Goal: Task Accomplishment & Management: Manage account settings

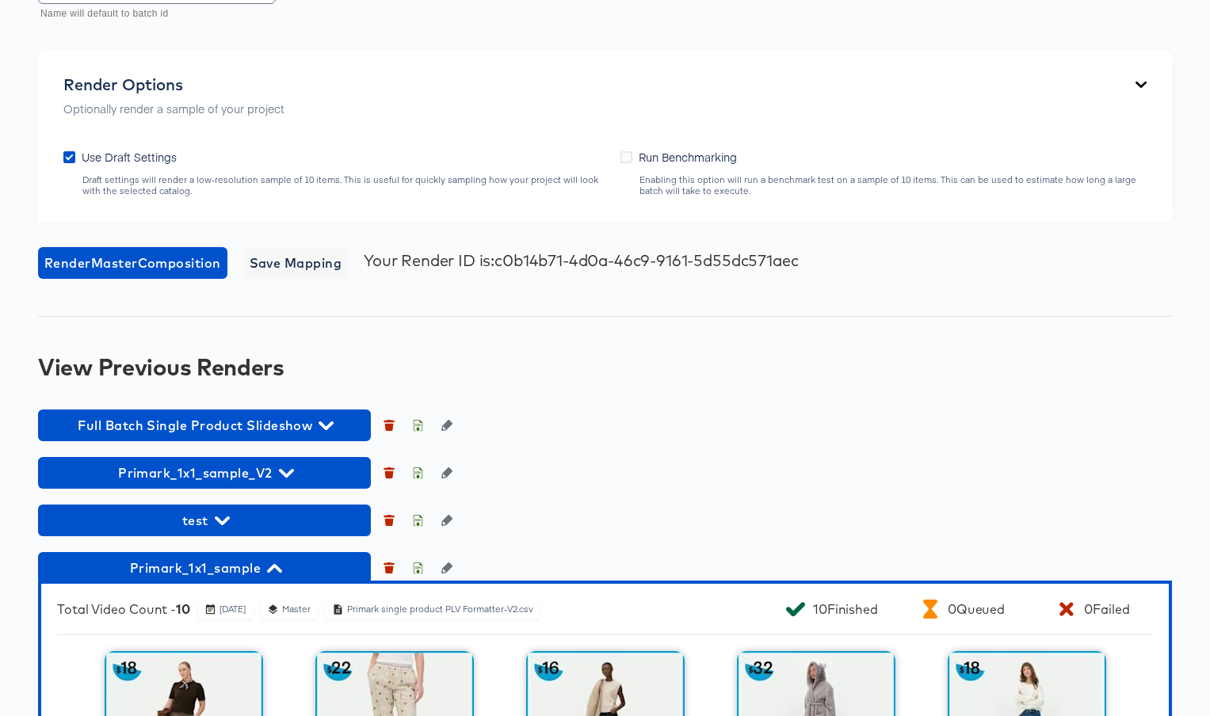
scroll to position [1970, 0]
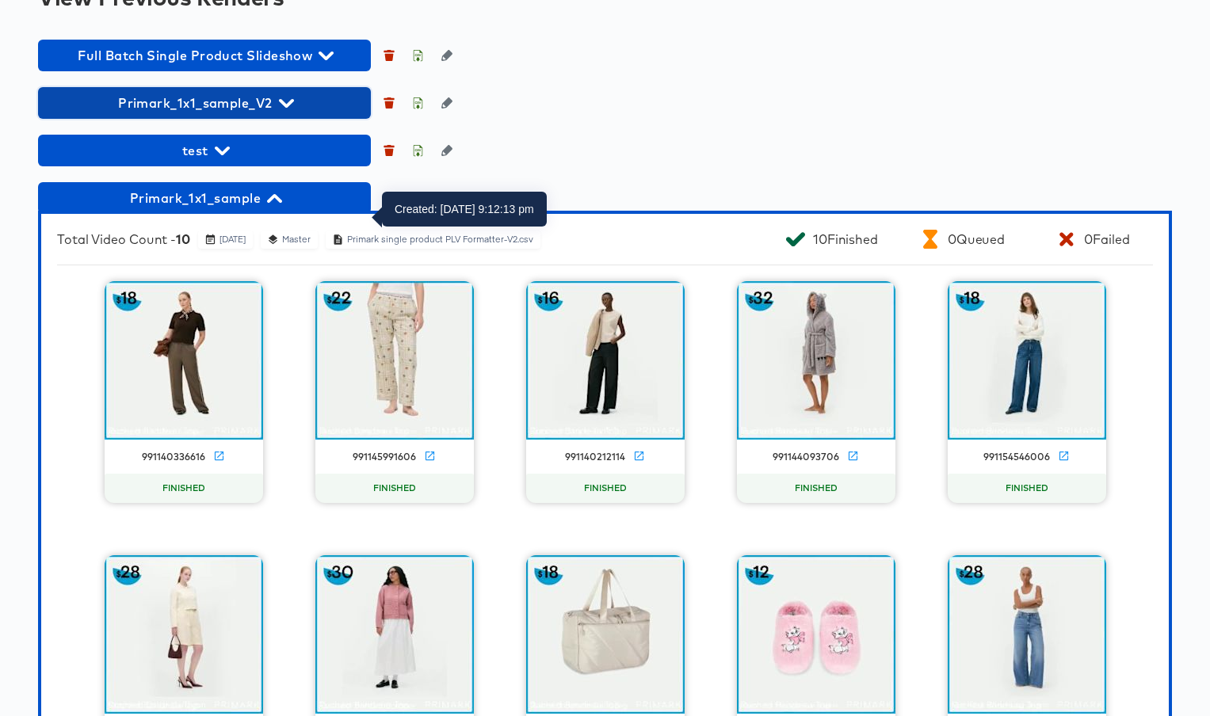
click at [291, 111] on icon "button" at bounding box center [286, 103] width 15 height 15
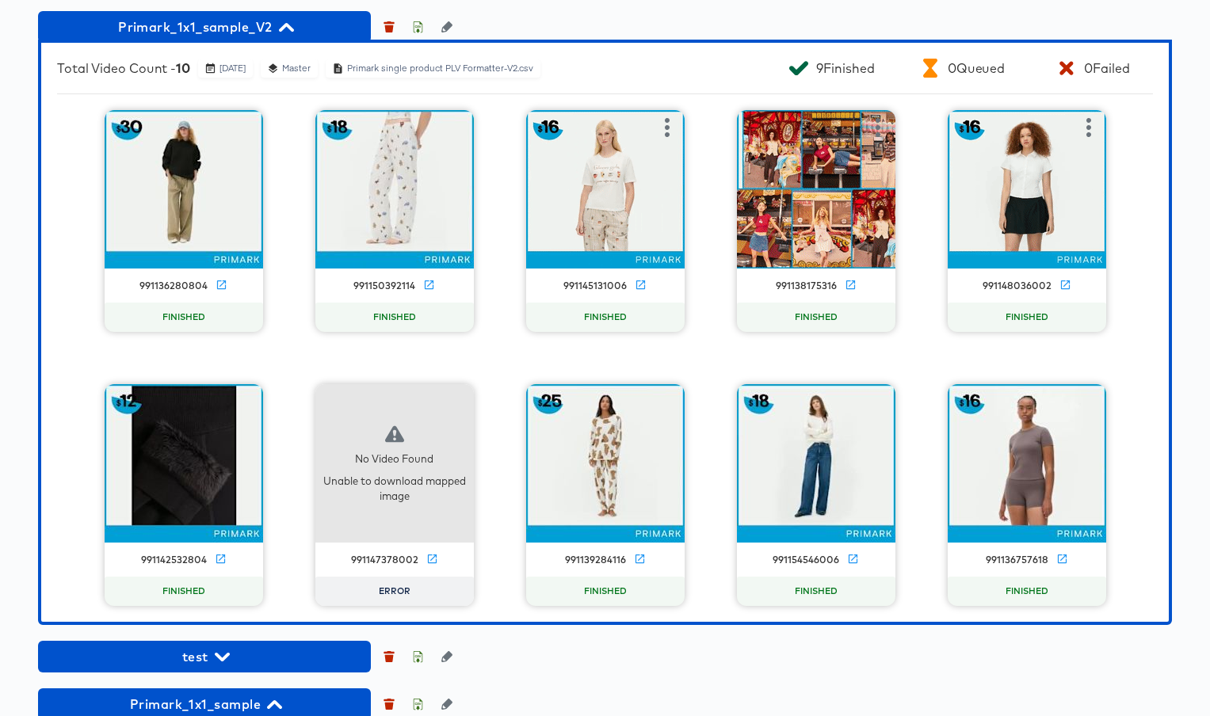
scroll to position [2073, 0]
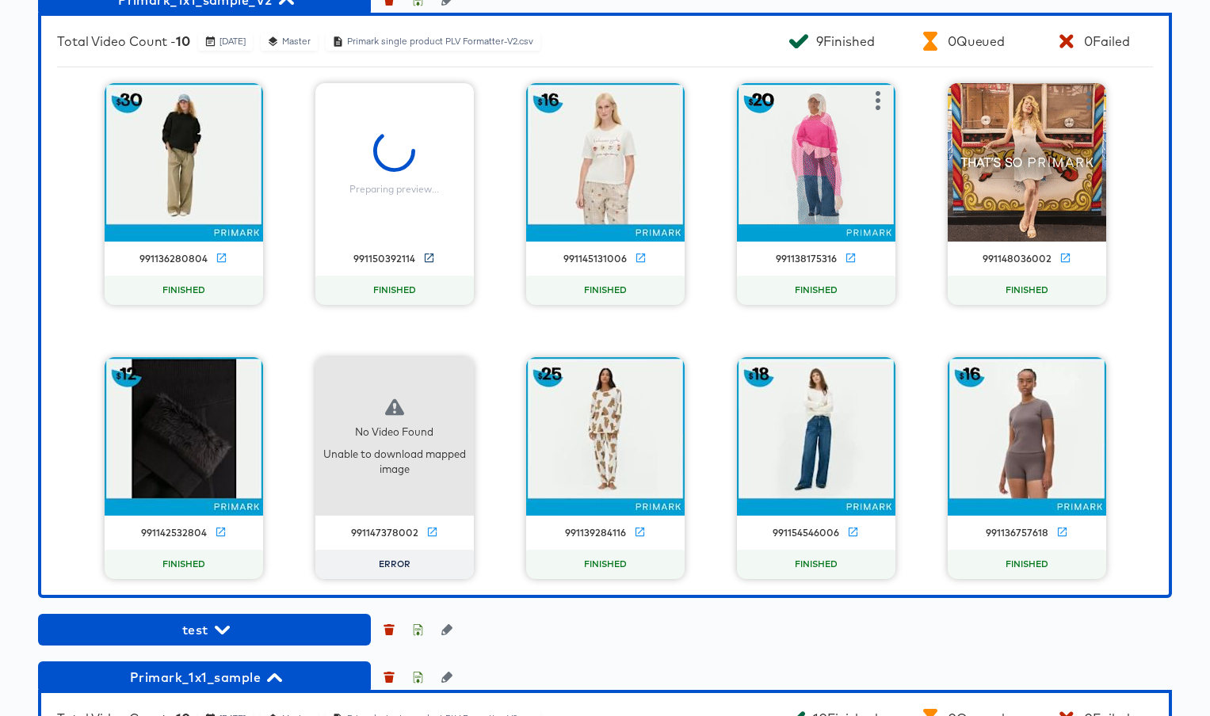
click at [428, 264] on icon at bounding box center [429, 258] width 12 height 12
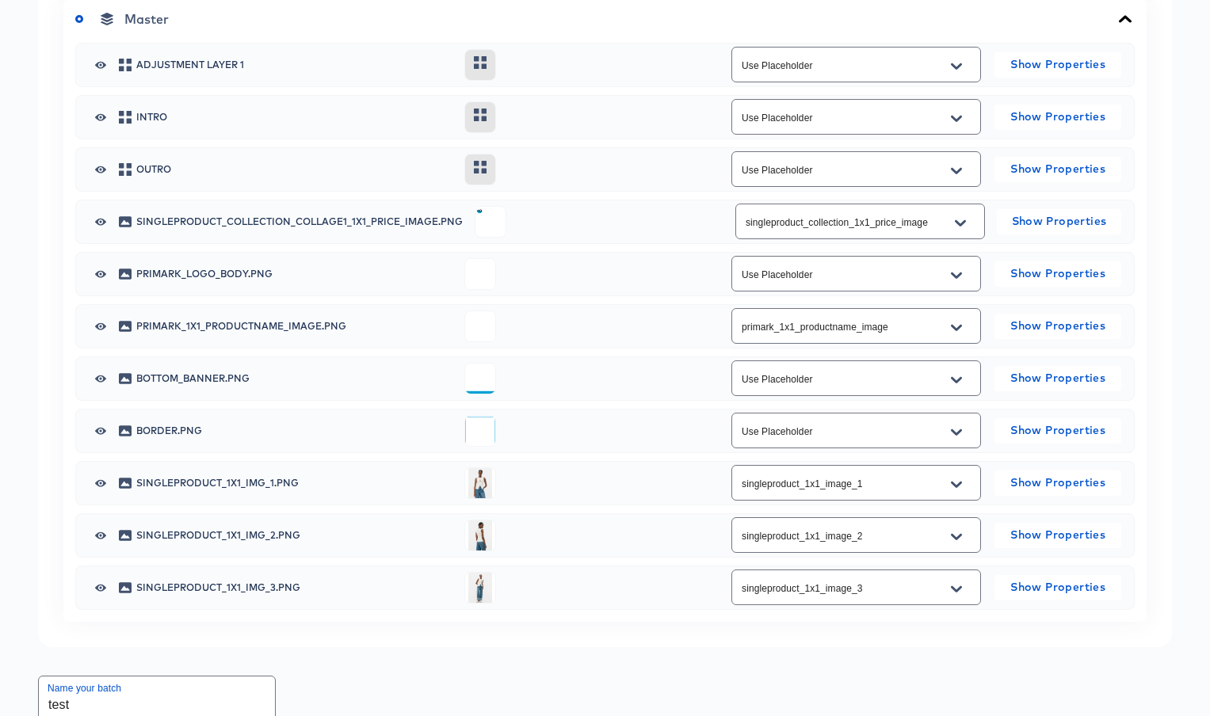
scroll to position [924, 0]
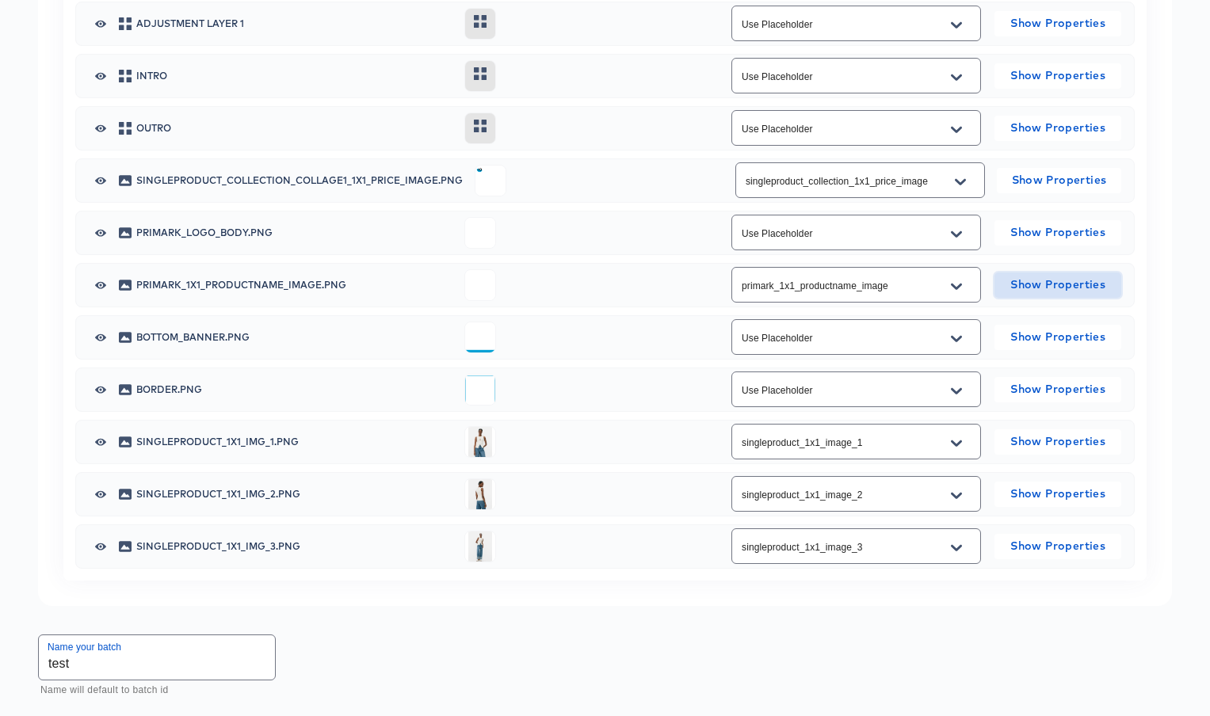
click at [1048, 295] on span "Show Properties" at bounding box center [1057, 285] width 114 height 20
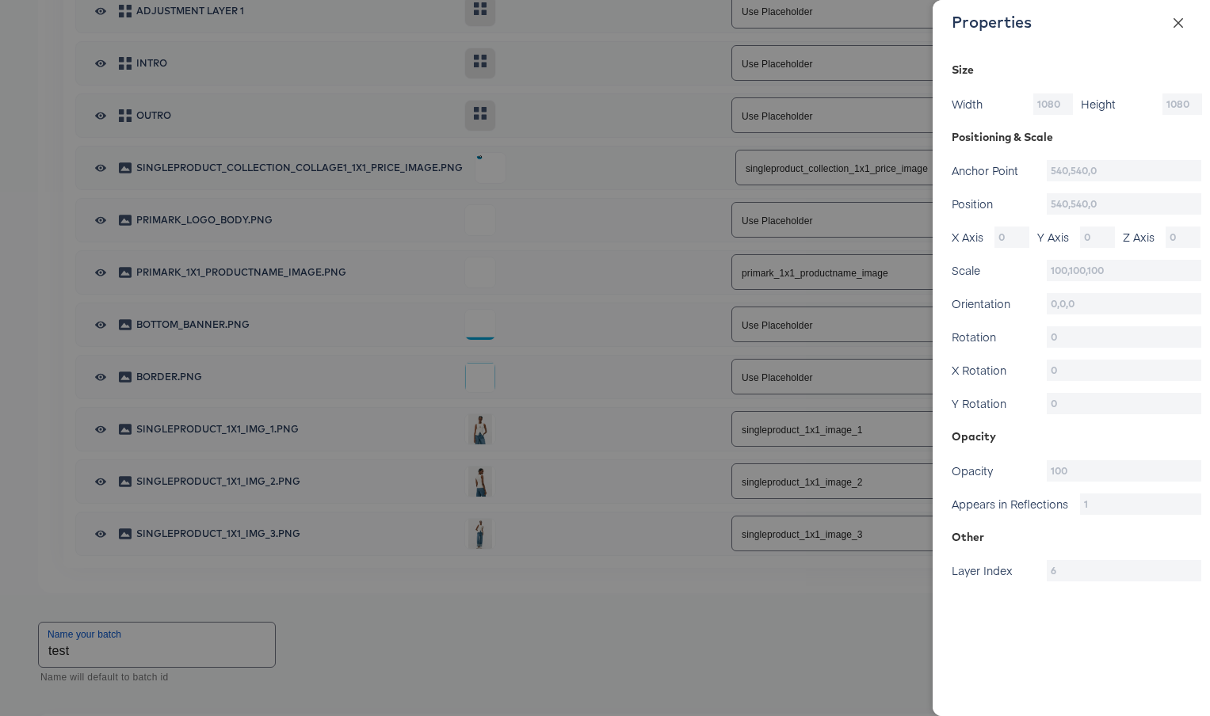
scroll to position [935, 0]
click at [1176, 15] on button "Close" at bounding box center [1178, 22] width 44 height 44
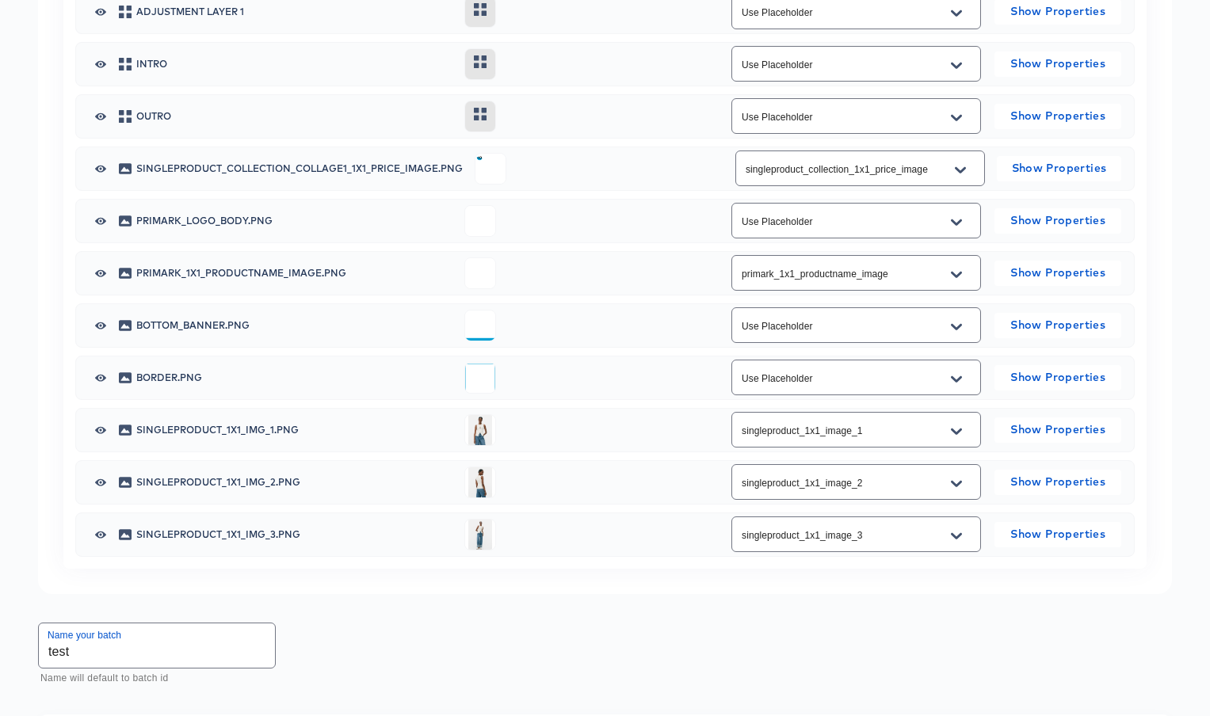
scroll to position [0, 0]
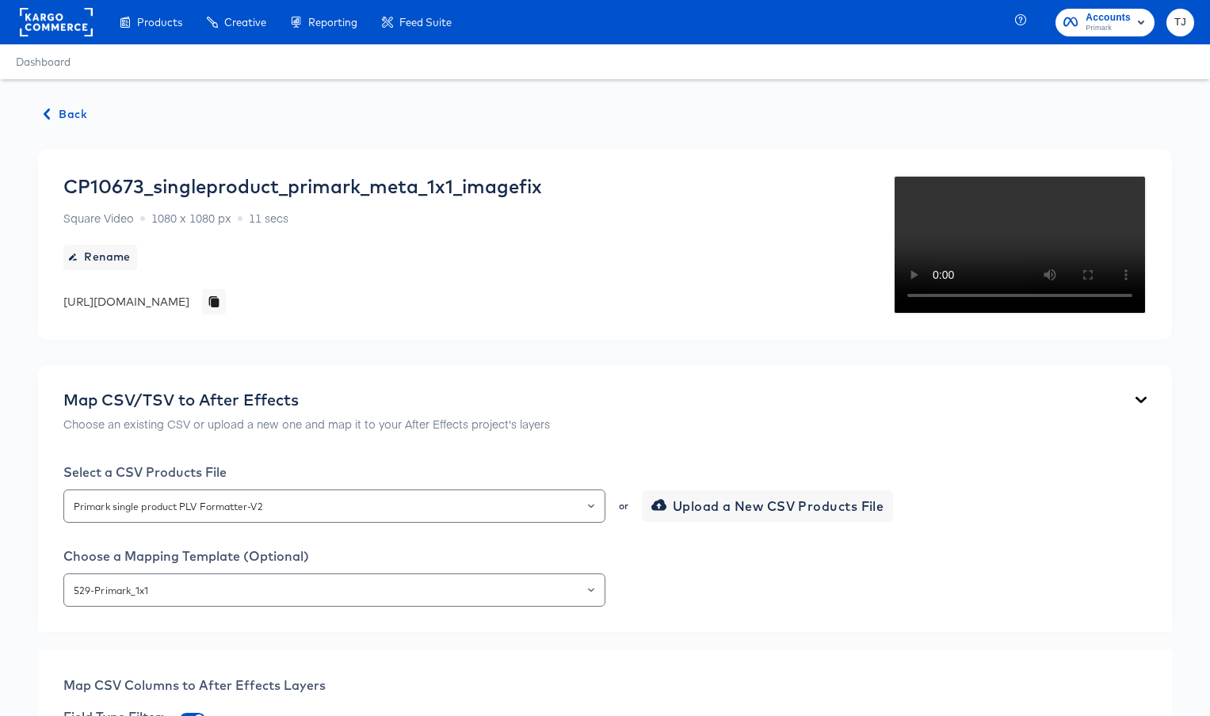
click at [62, 115] on span "Back" at bounding box center [65, 115] width 43 height 20
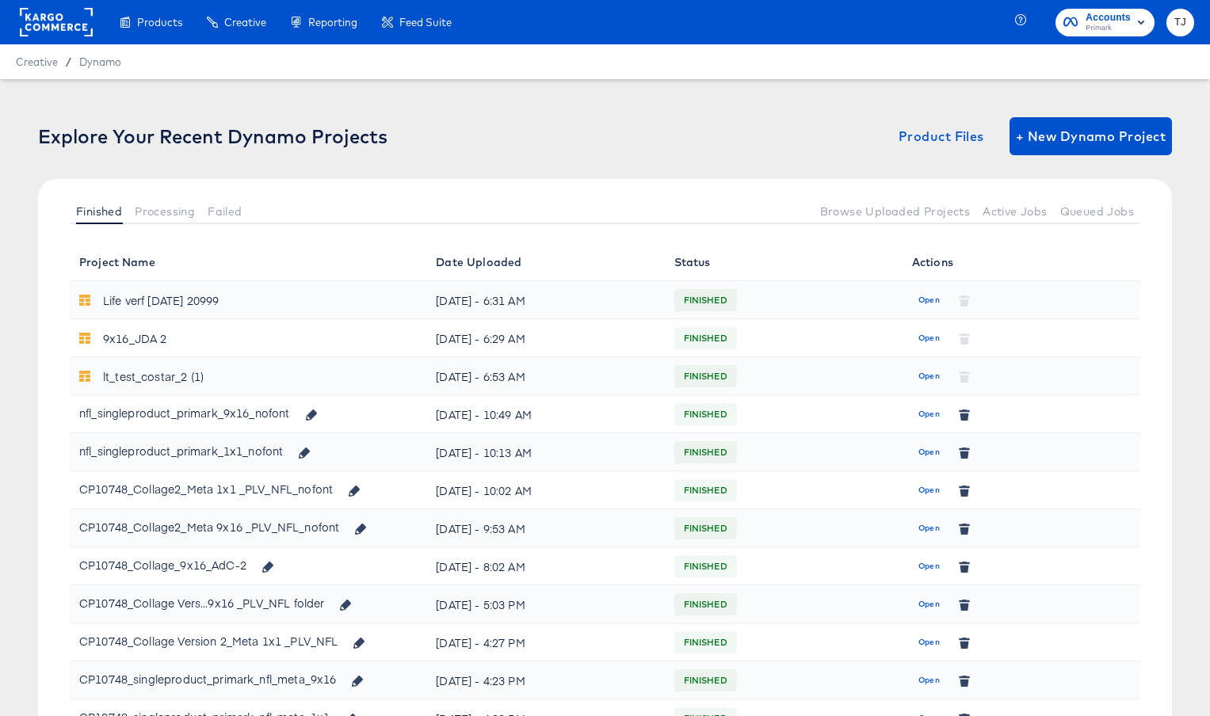
click at [680, 80] on div "Explore Your Recent Dynamo Projects Product Files + New Dynamo Project Finished…" at bounding box center [605, 600] width 1210 height 1043
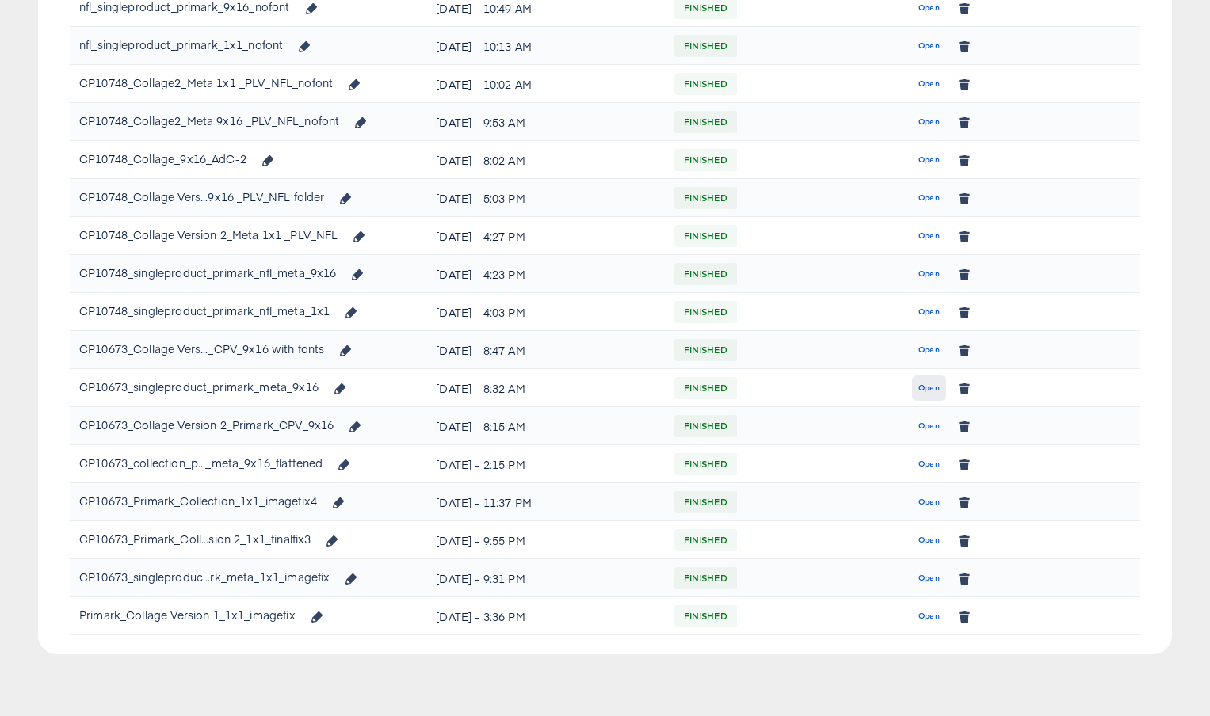
click at [924, 386] on span "Open" at bounding box center [928, 388] width 21 height 14
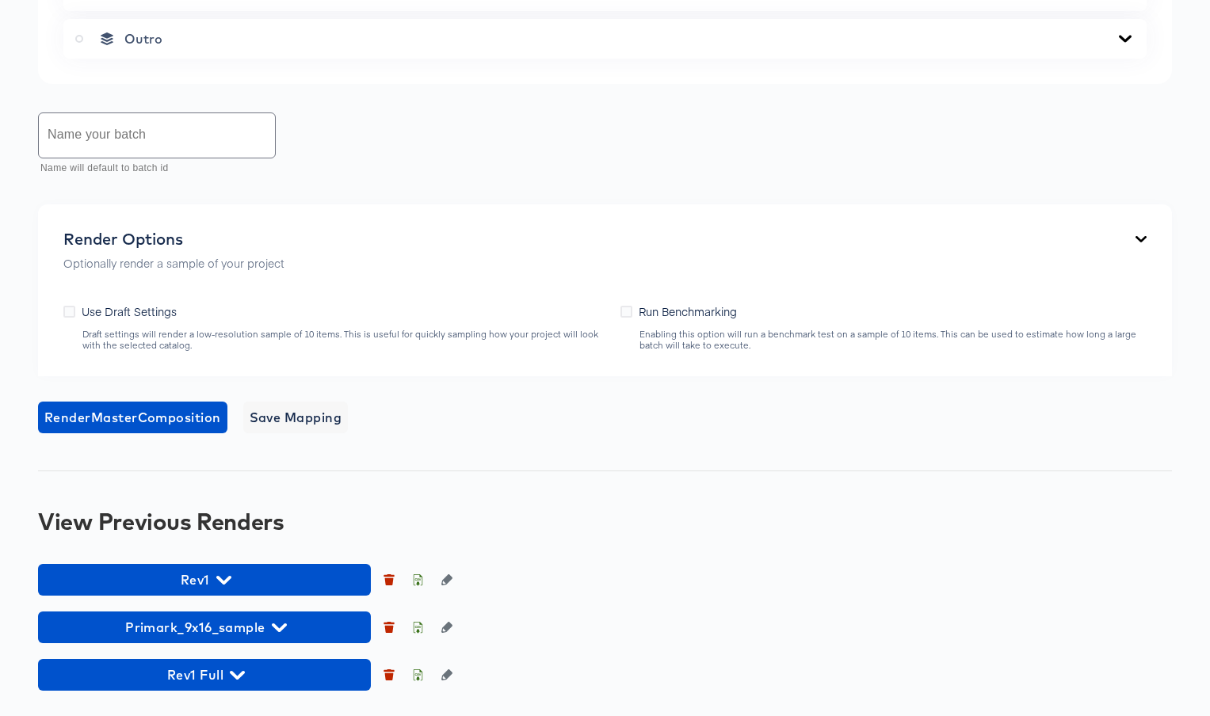
scroll to position [1172, 0]
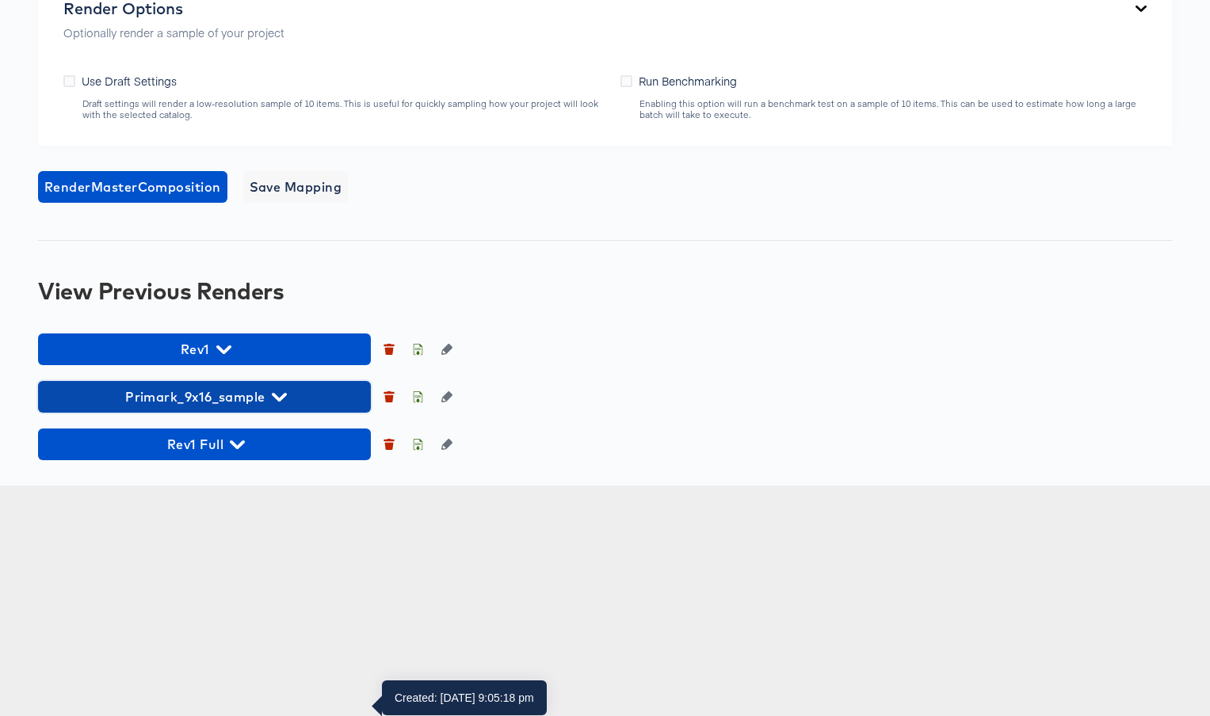
click at [279, 405] on icon "button" at bounding box center [279, 397] width 15 height 15
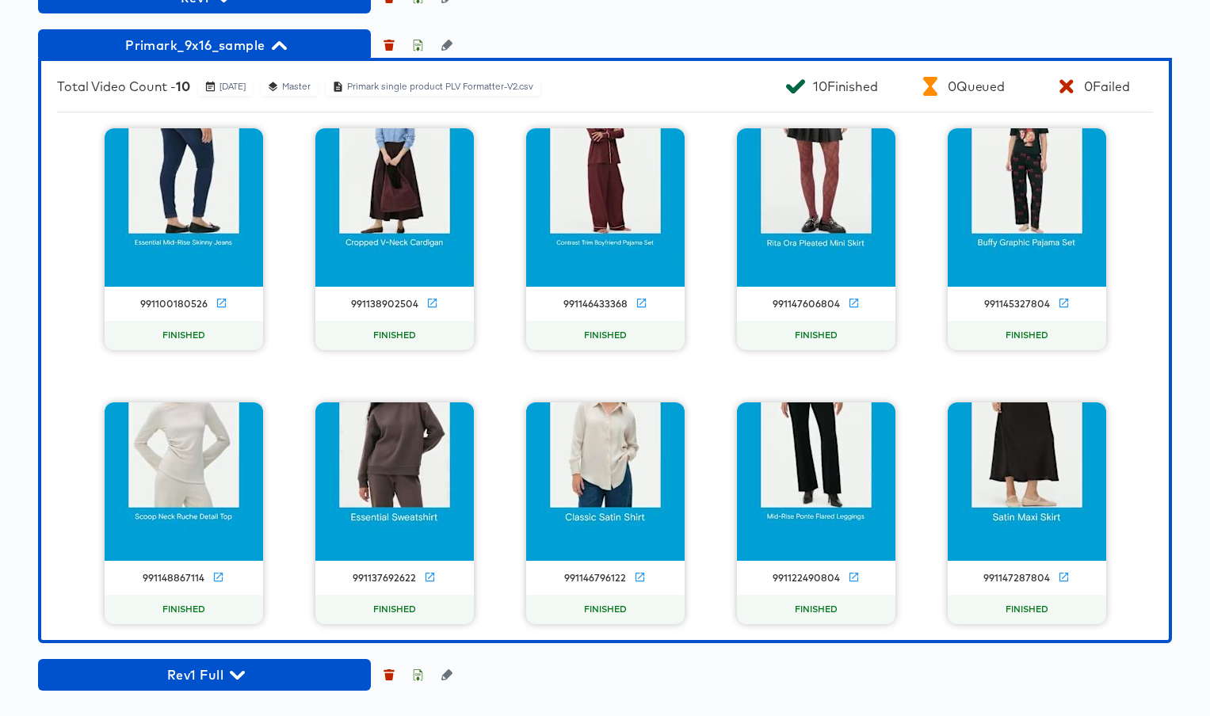
scroll to position [1630, 0]
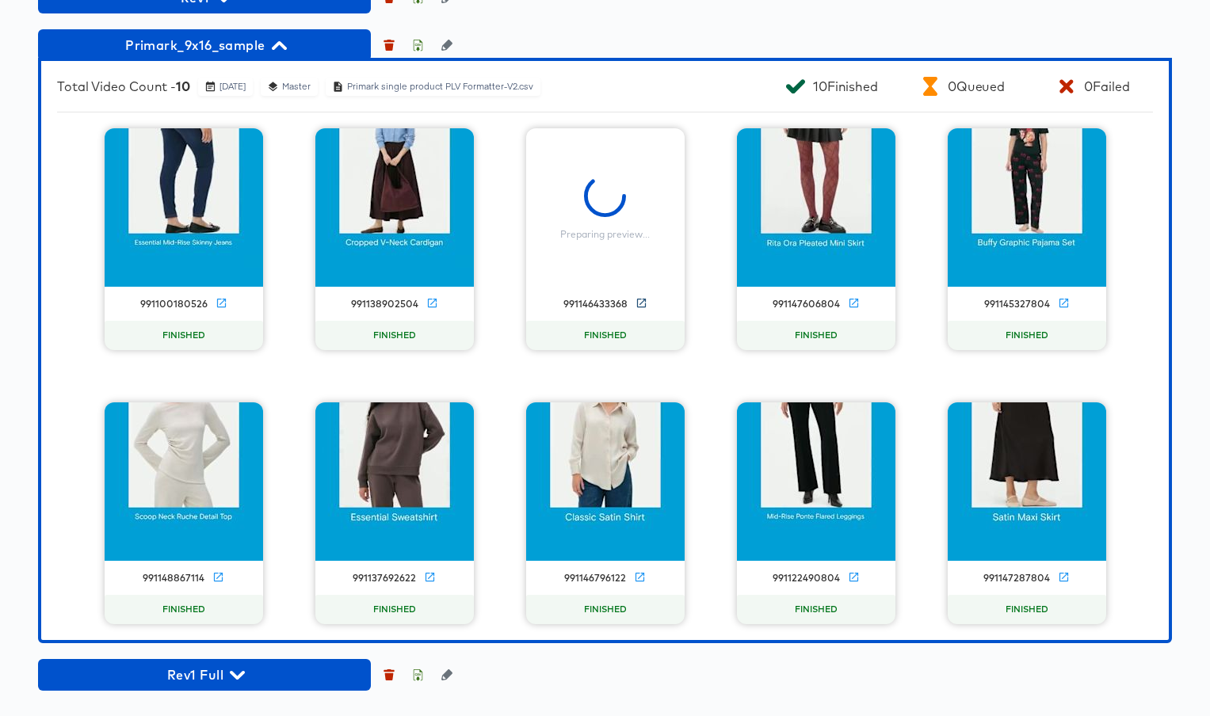
click at [639, 309] on icon at bounding box center [641, 303] width 12 height 12
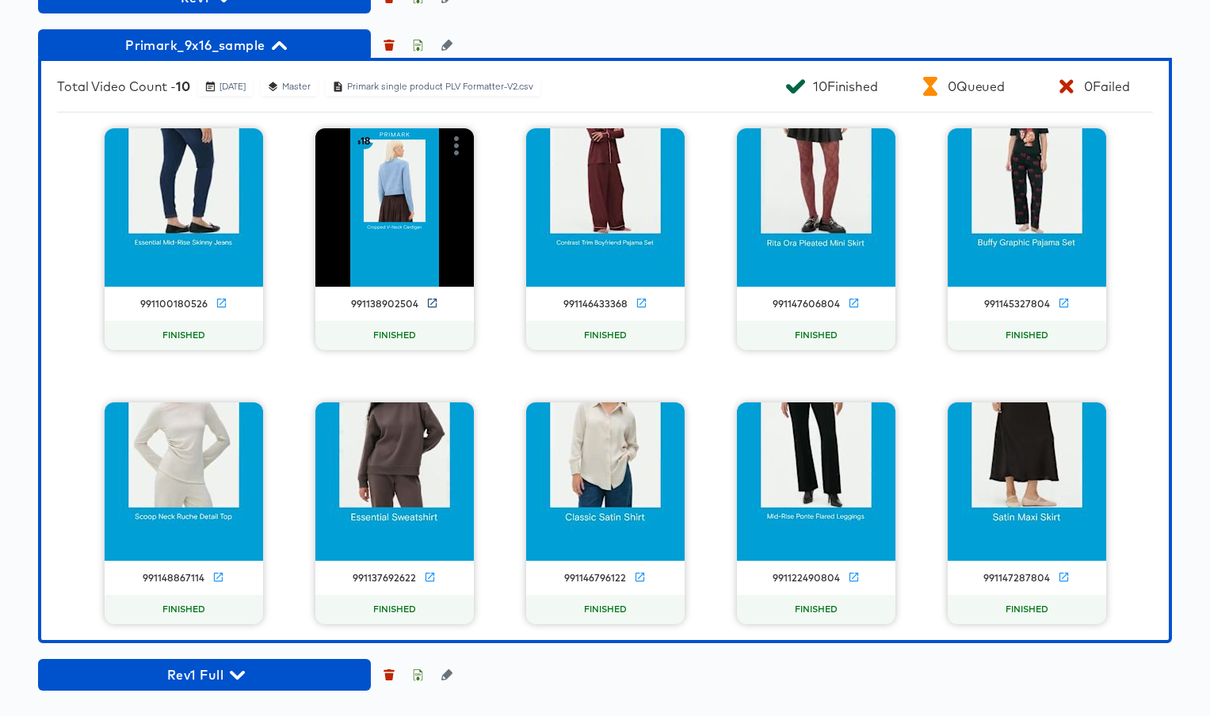
click at [431, 309] on icon at bounding box center [432, 303] width 12 height 12
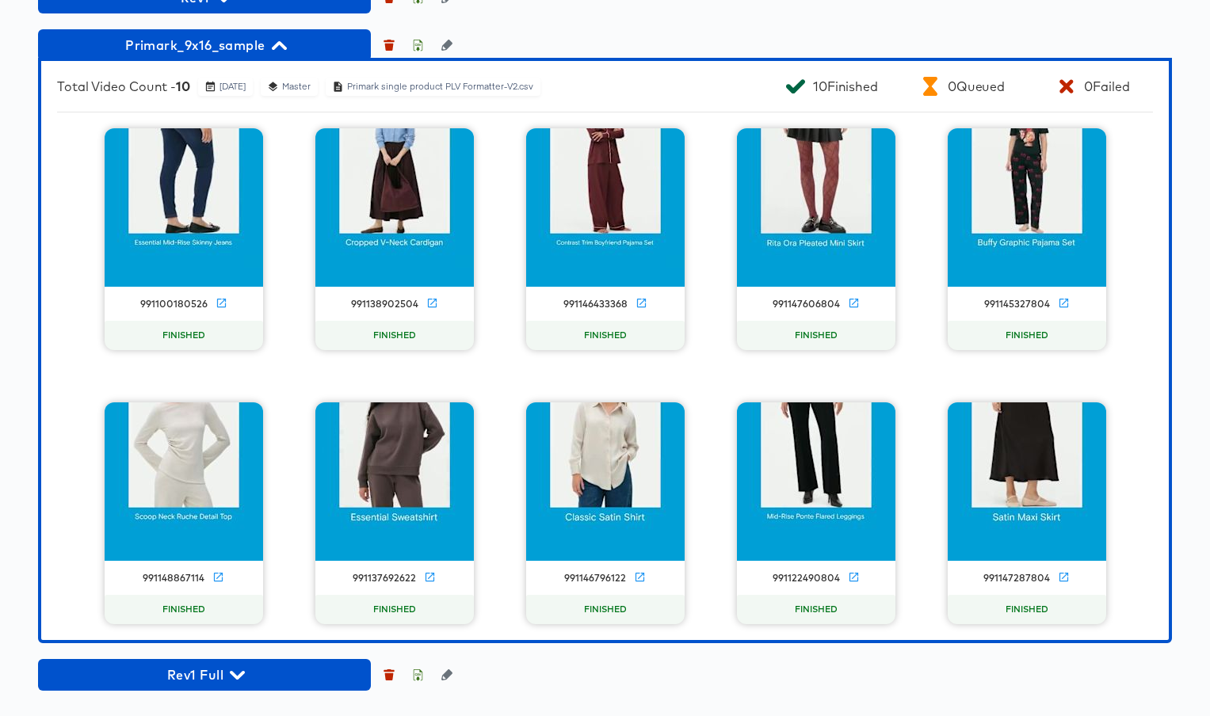
scroll to position [490, 0]
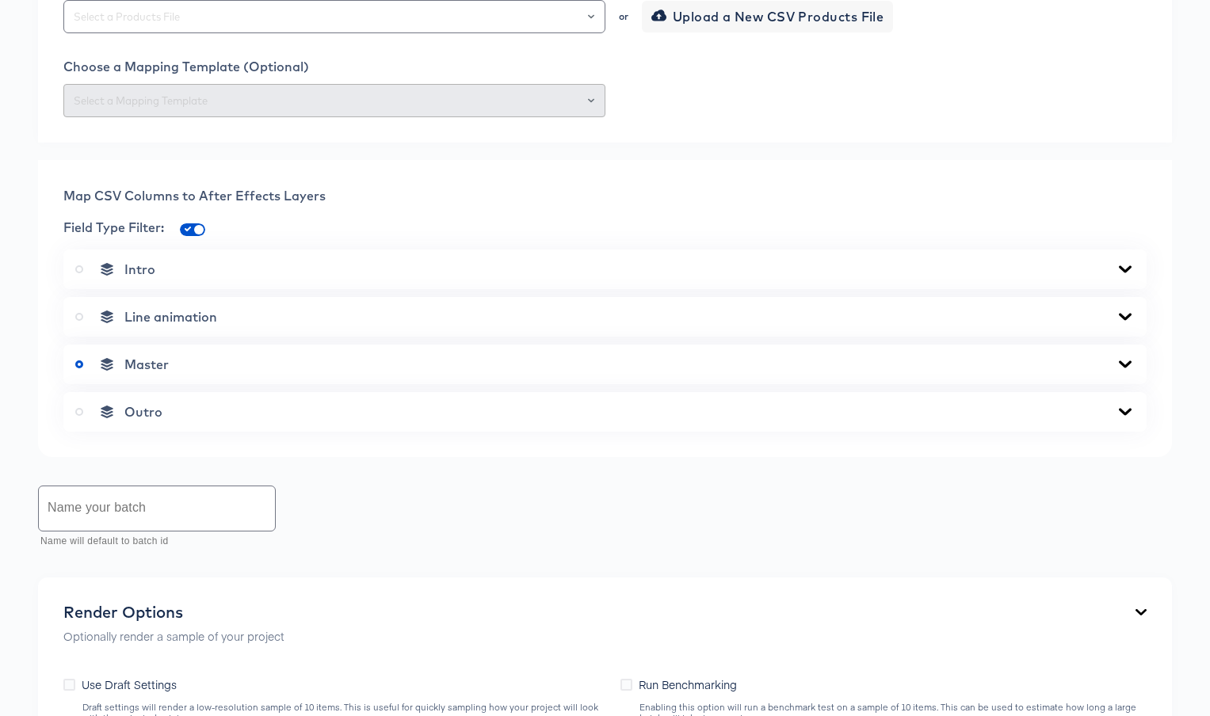
click at [970, 99] on div "Back CP10673_singleproduct_primark_meta_9x16 Portrait Video 1080 x 1920 px 11 s…" at bounding box center [605, 631] width 1210 height 2082
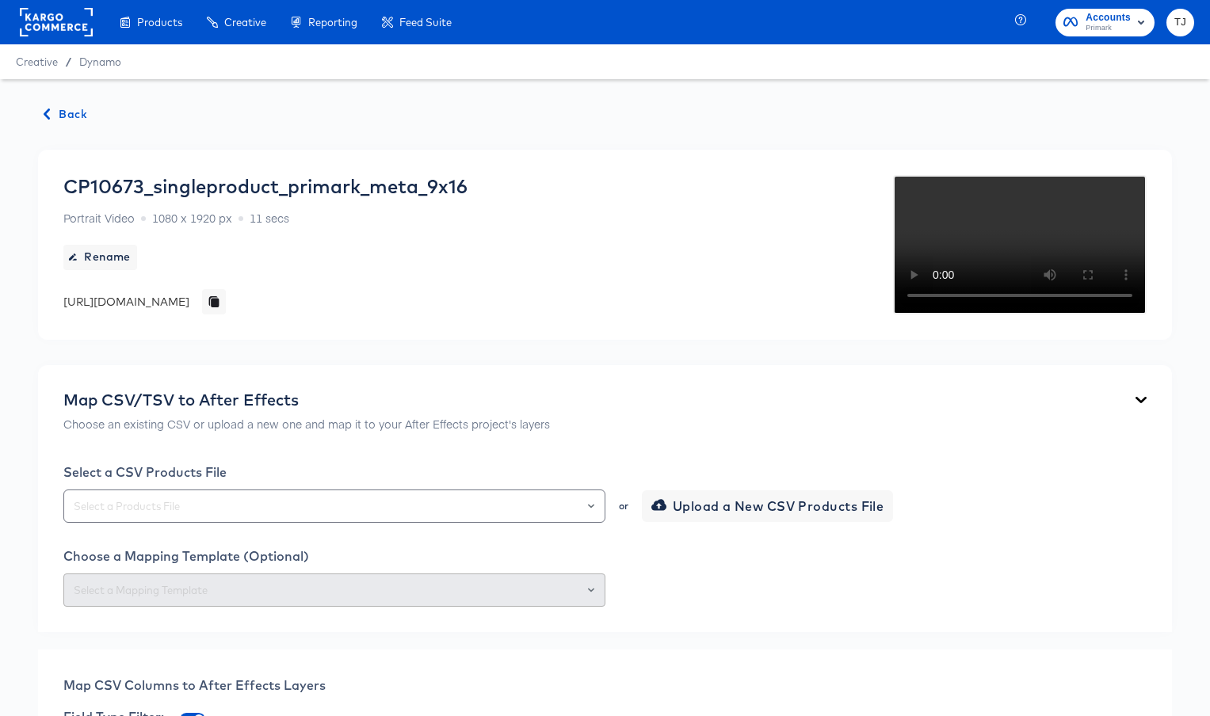
click at [61, 112] on span "Back" at bounding box center [65, 115] width 43 height 20
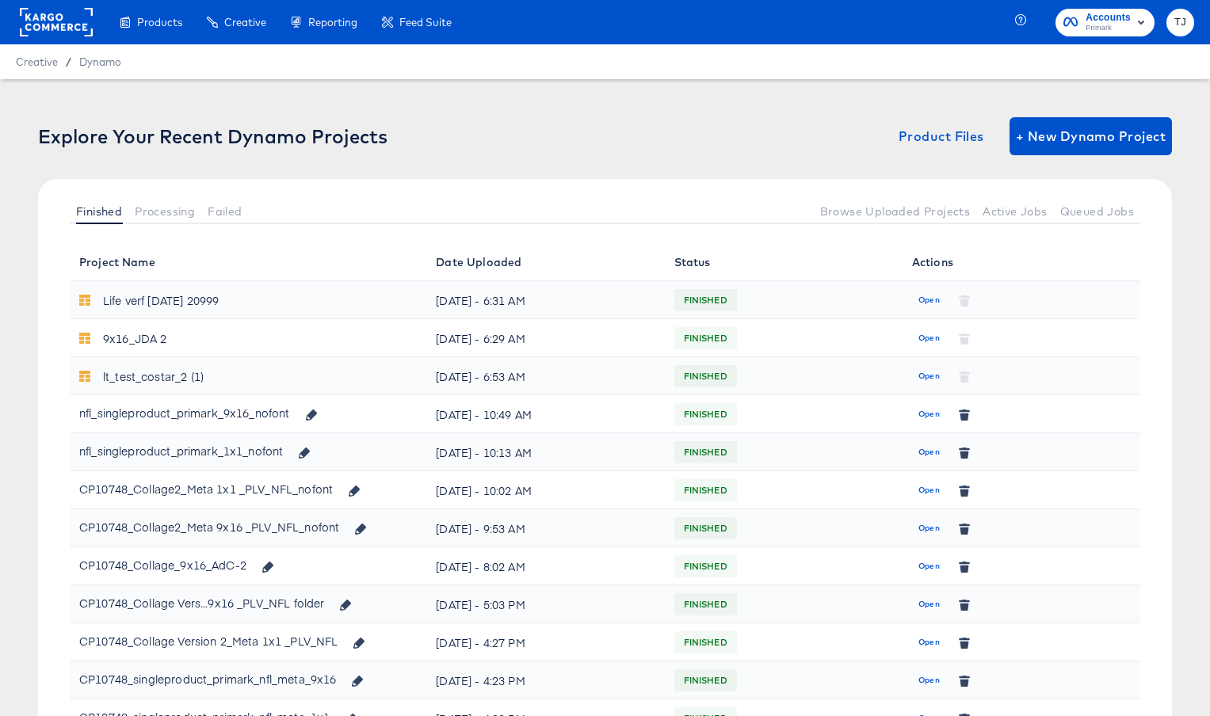
scroll to position [406, 0]
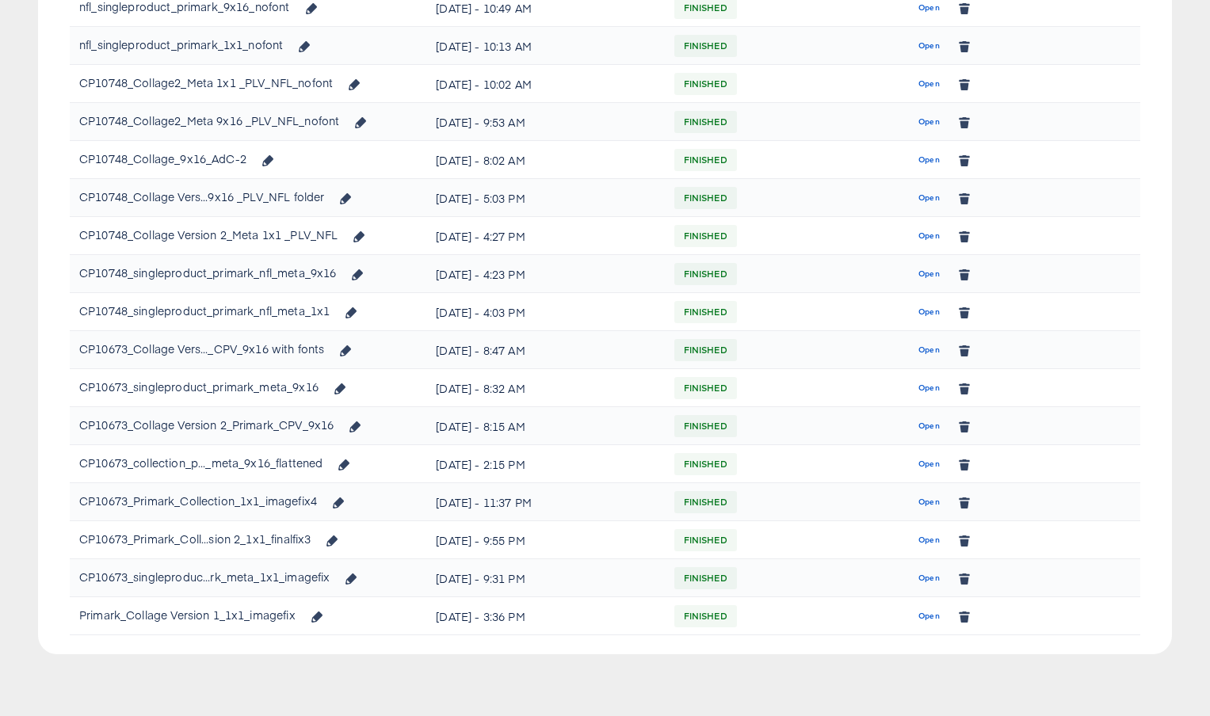
click at [528, 107] on td "Fri, Aug 29th - 9:53 AM" at bounding box center [545, 122] width 238 height 38
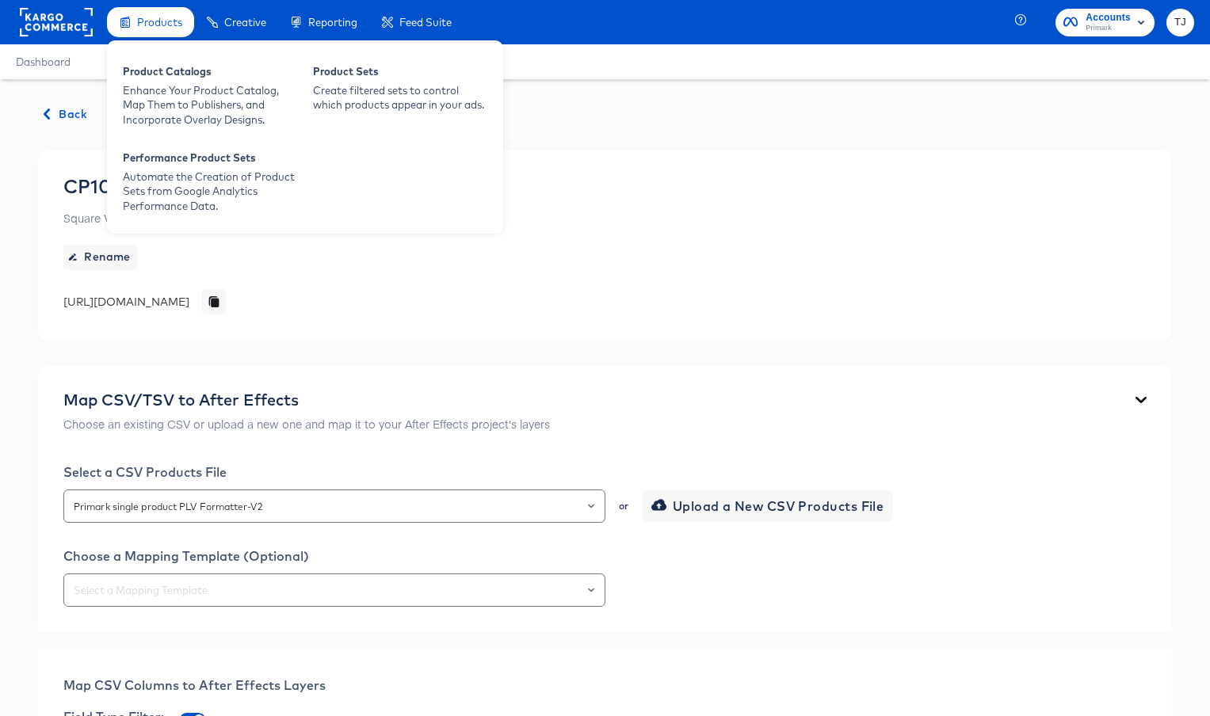
click at [153, 20] on span "Products" at bounding box center [159, 22] width 45 height 13
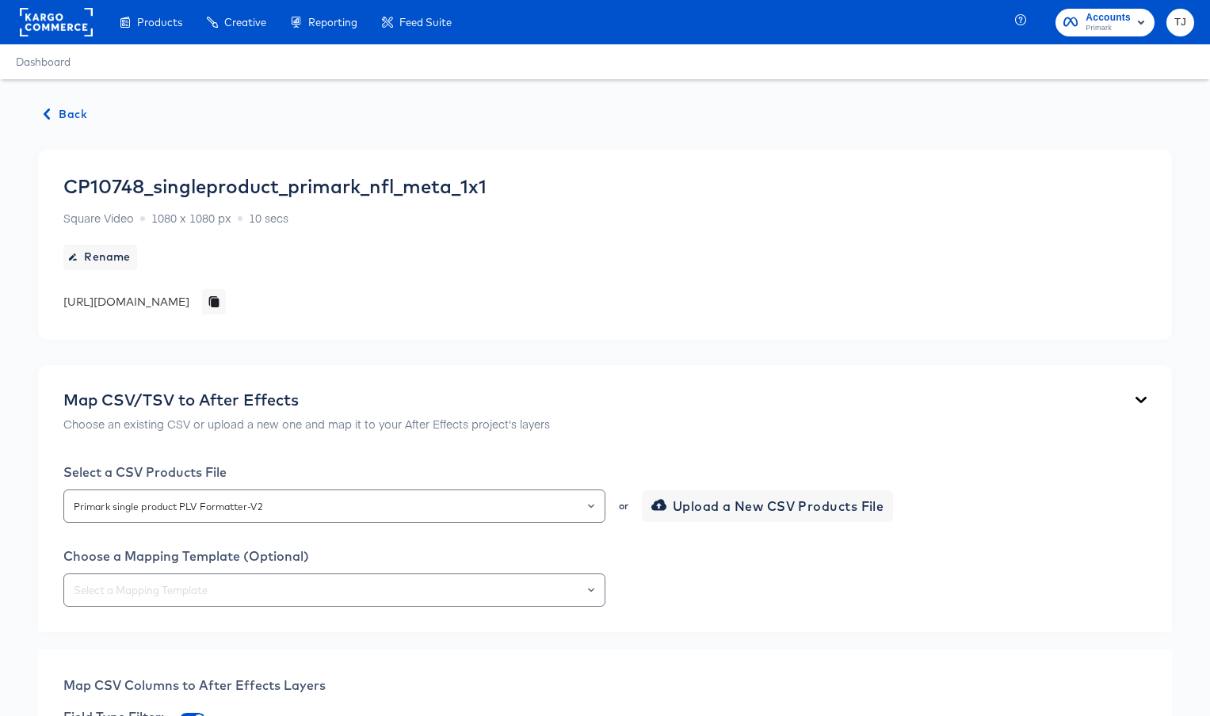
click at [0, 0] on div "Product Catalogs" at bounding box center [0, 0] width 0 height 0
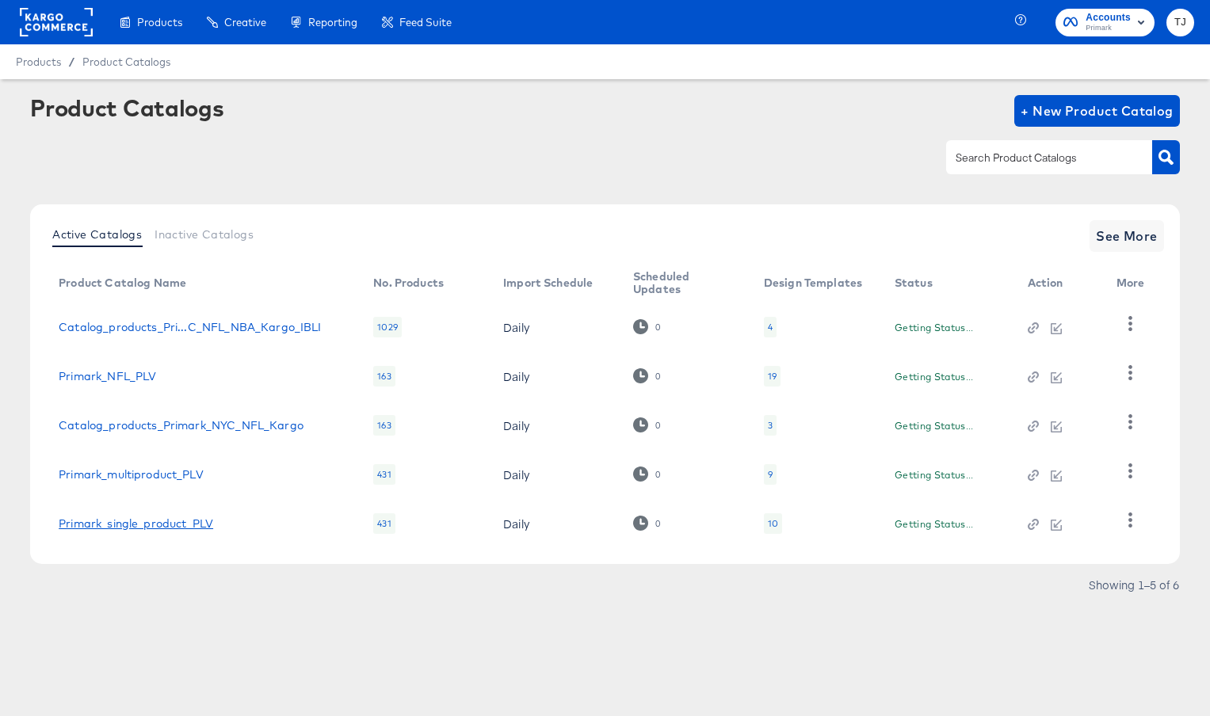
click at [163, 523] on link "Primark_single_product_PLV" at bounding box center [136, 523] width 154 height 13
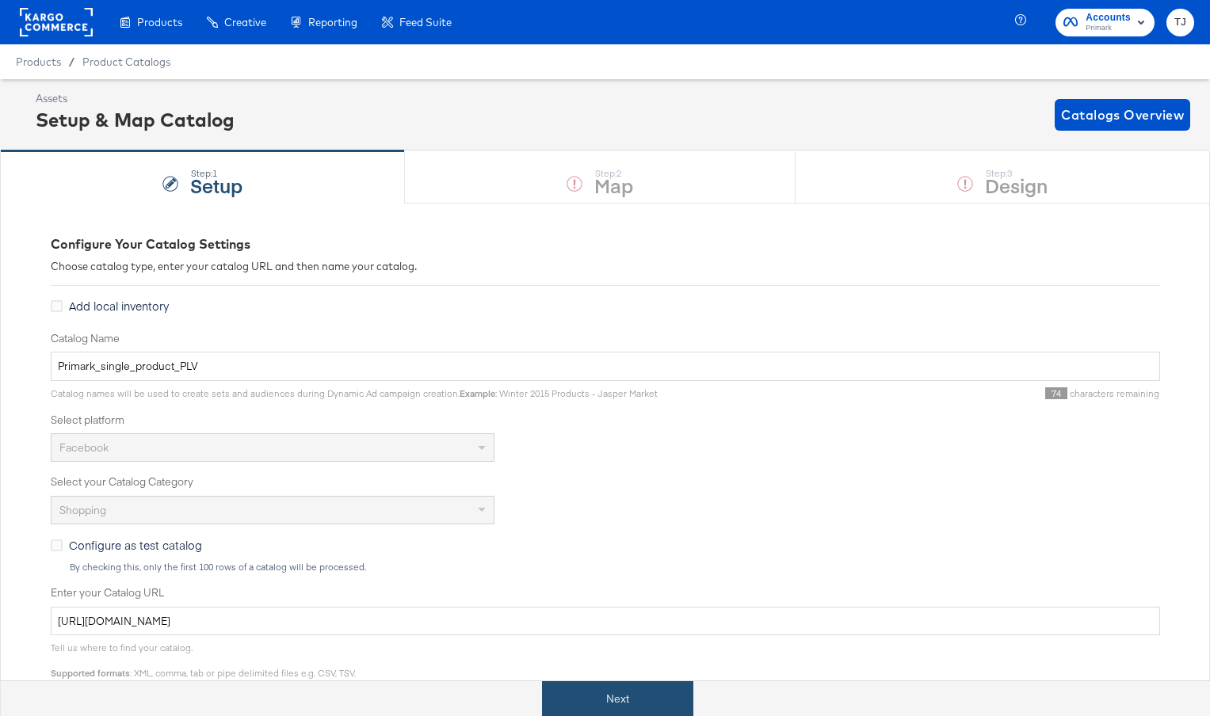
click at [681, 696] on button "Next" at bounding box center [617, 699] width 151 height 36
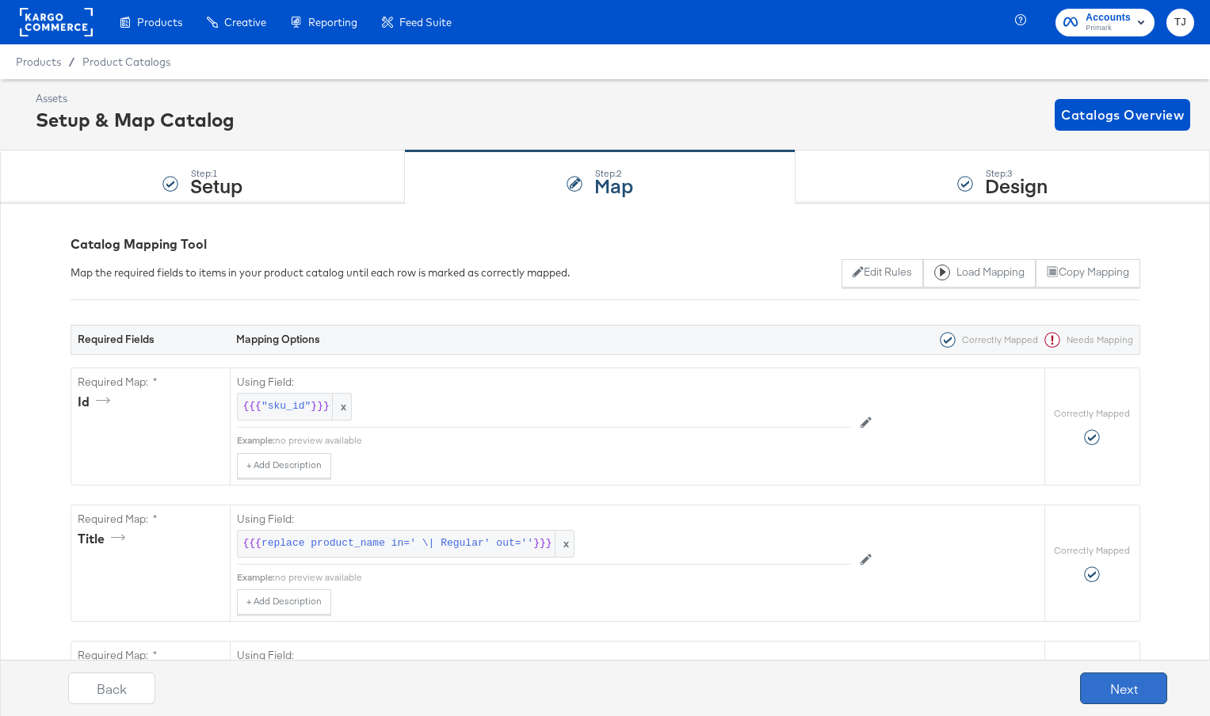
click at [1095, 690] on button "Next" at bounding box center [1123, 688] width 87 height 32
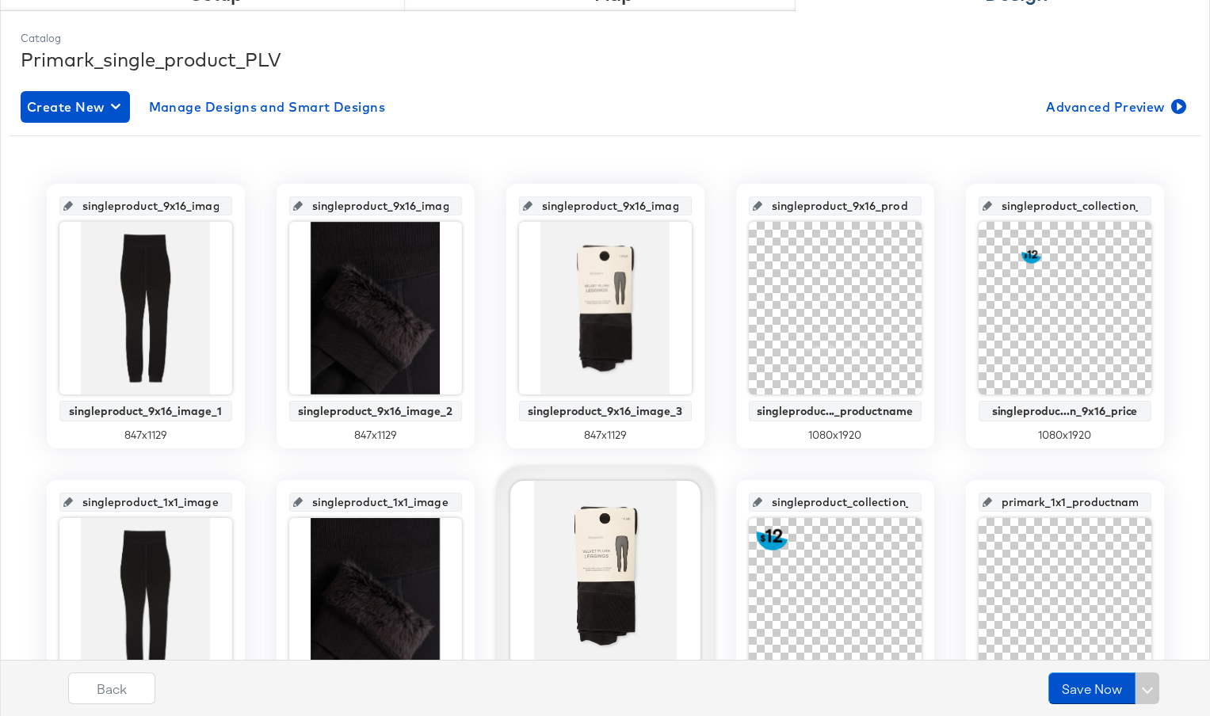
scroll to position [194, 0]
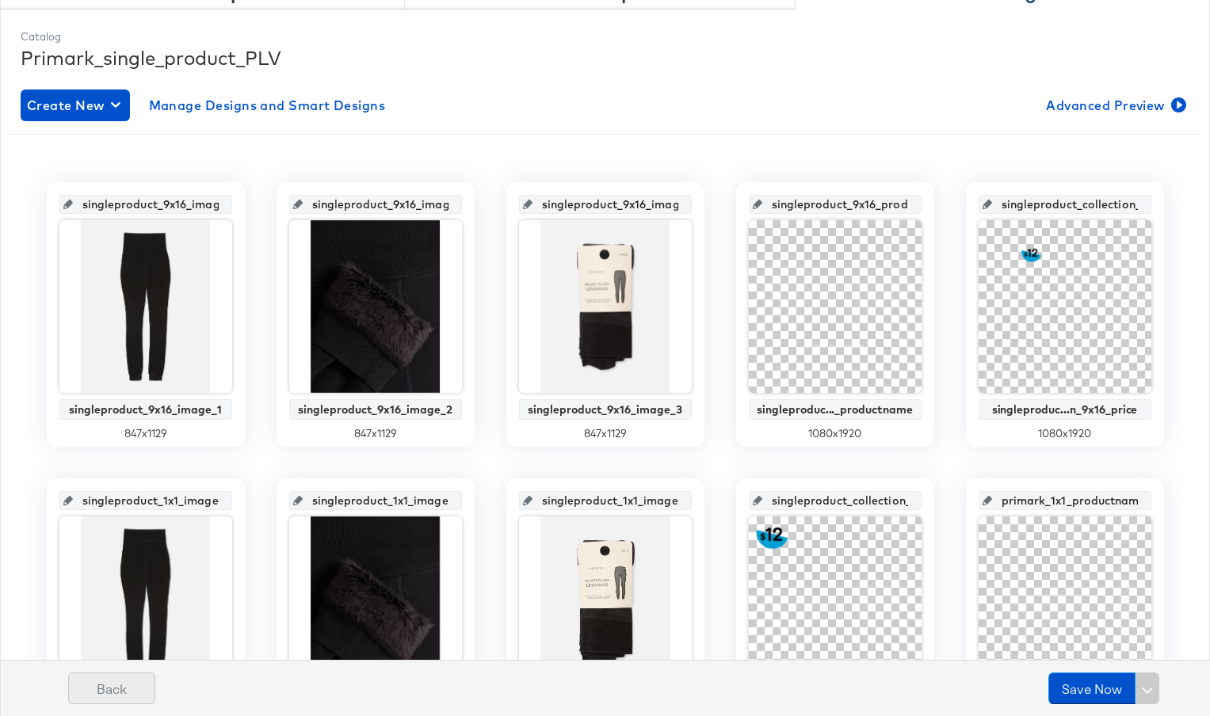
click at [123, 692] on button "Back" at bounding box center [111, 688] width 87 height 32
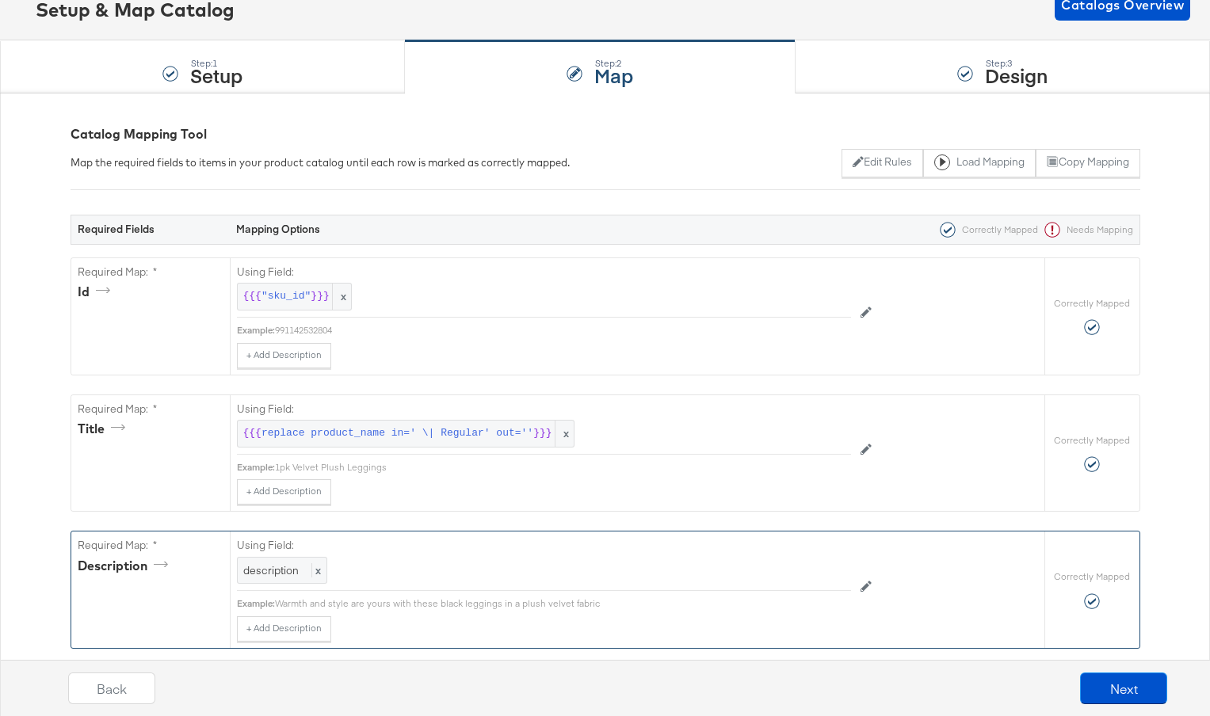
scroll to position [118, 0]
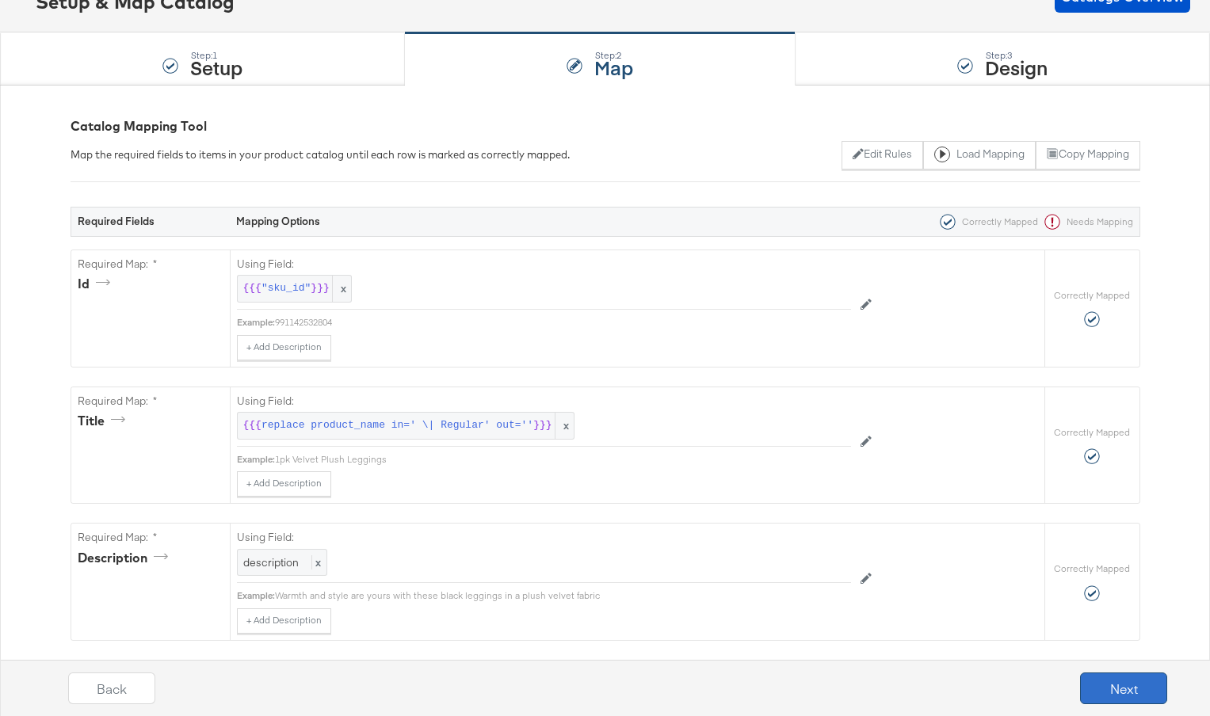
click at [1112, 688] on button "Next" at bounding box center [1123, 688] width 87 height 32
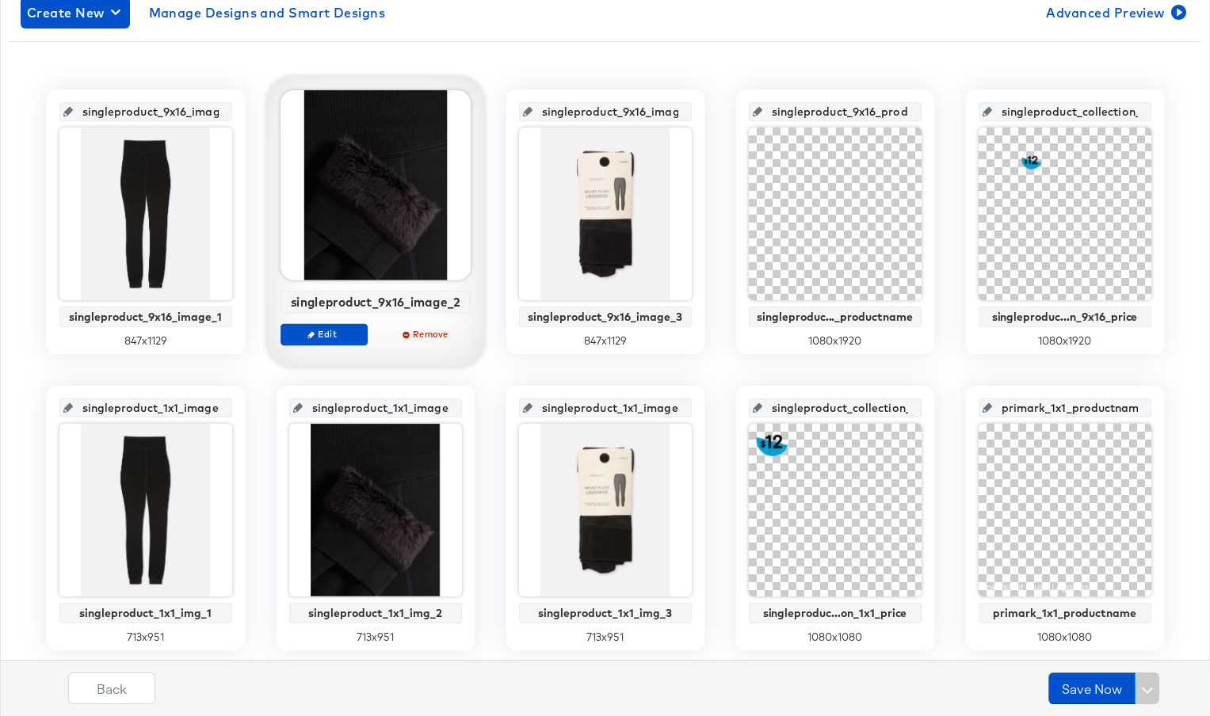
scroll to position [271, 0]
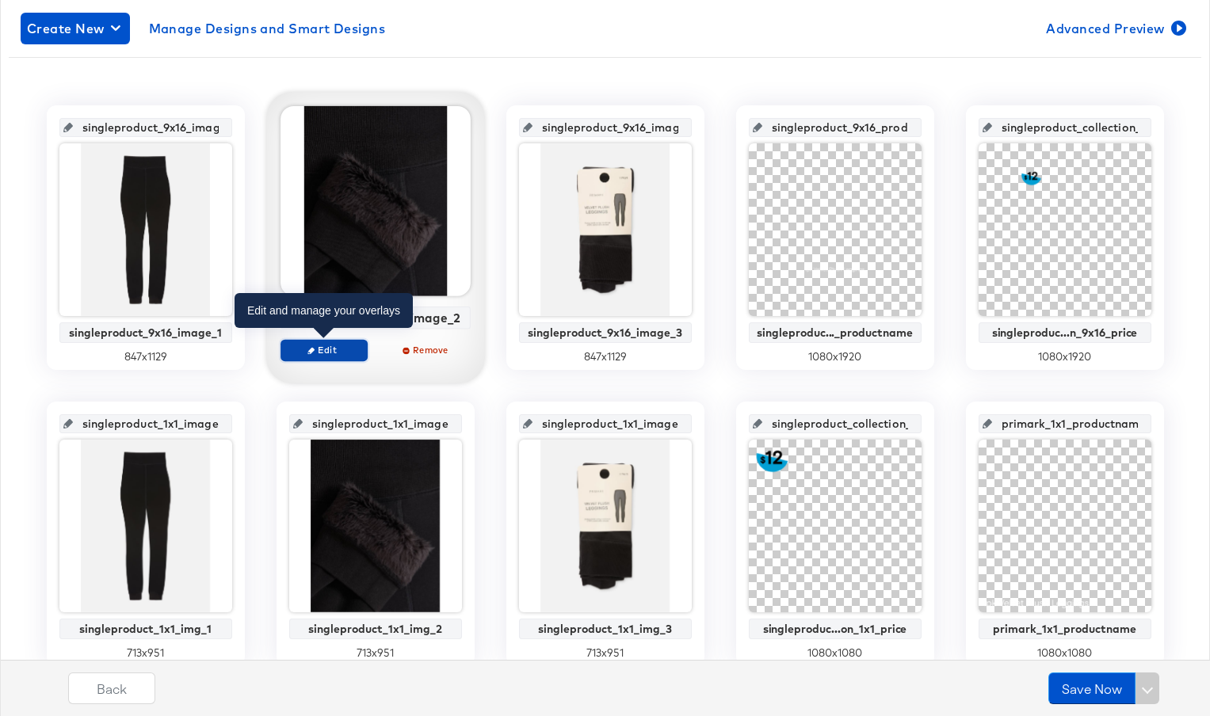
click at [340, 352] on span "Edit" at bounding box center [323, 350] width 73 height 12
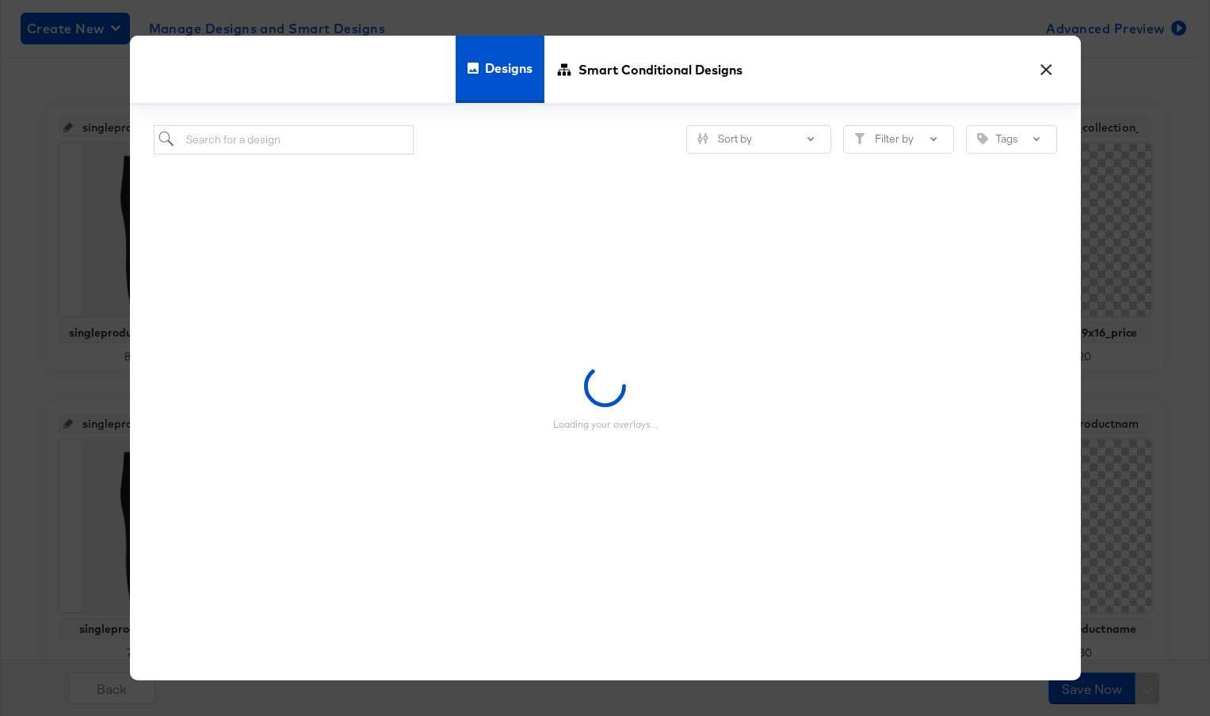
scroll to position [275, 0]
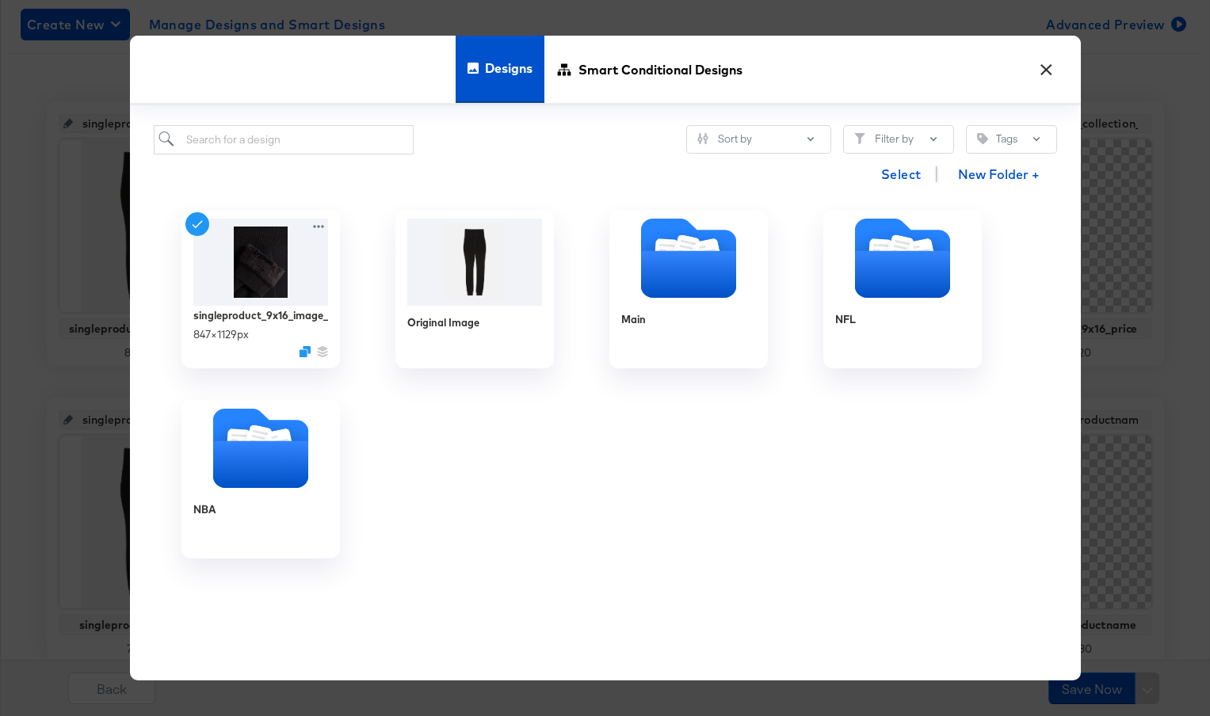
drag, startPoint x: 1051, startPoint y: 69, endPoint x: 1046, endPoint y: 89, distance: 20.4
click at [1050, 69] on button "×" at bounding box center [1046, 65] width 29 height 29
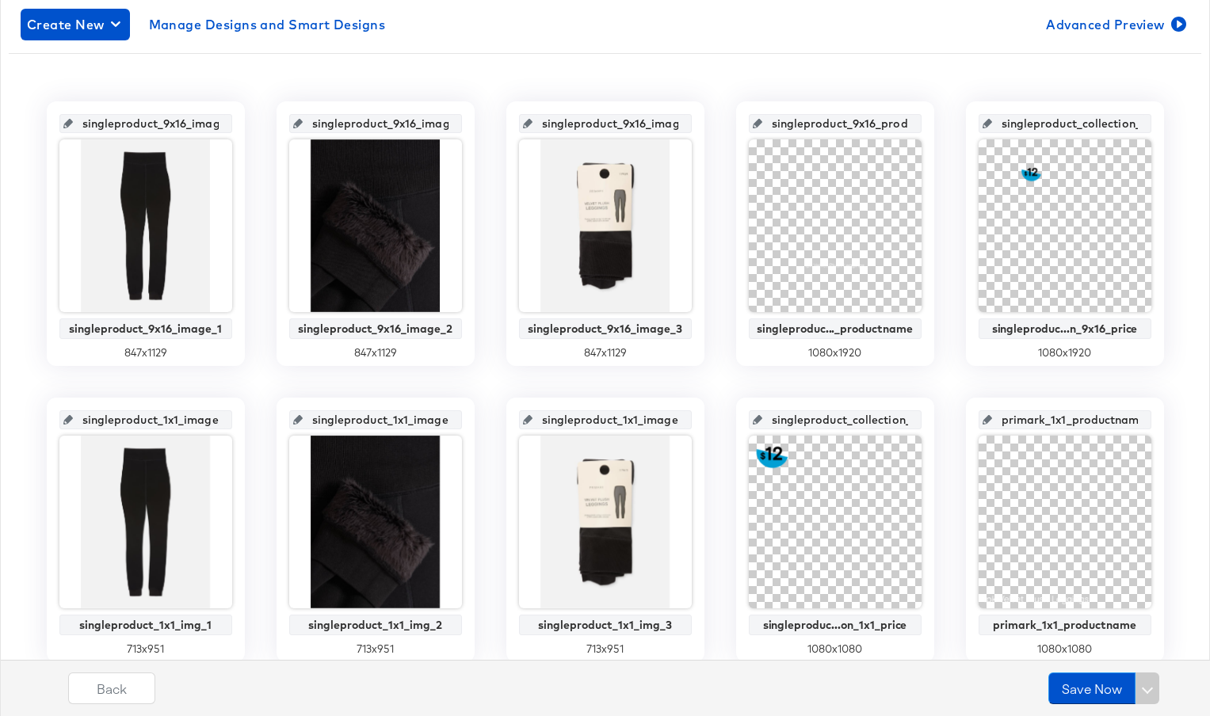
scroll to position [283, 0]
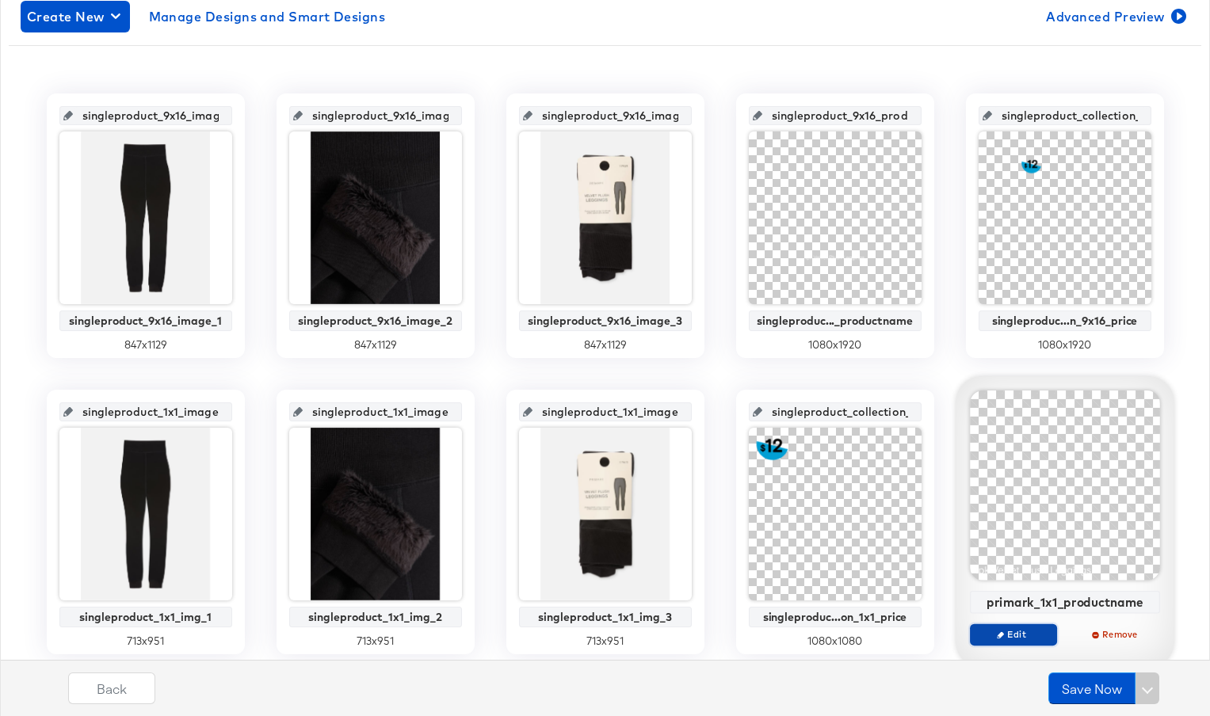
click at [1015, 635] on span "Edit" at bounding box center [1012, 634] width 73 height 12
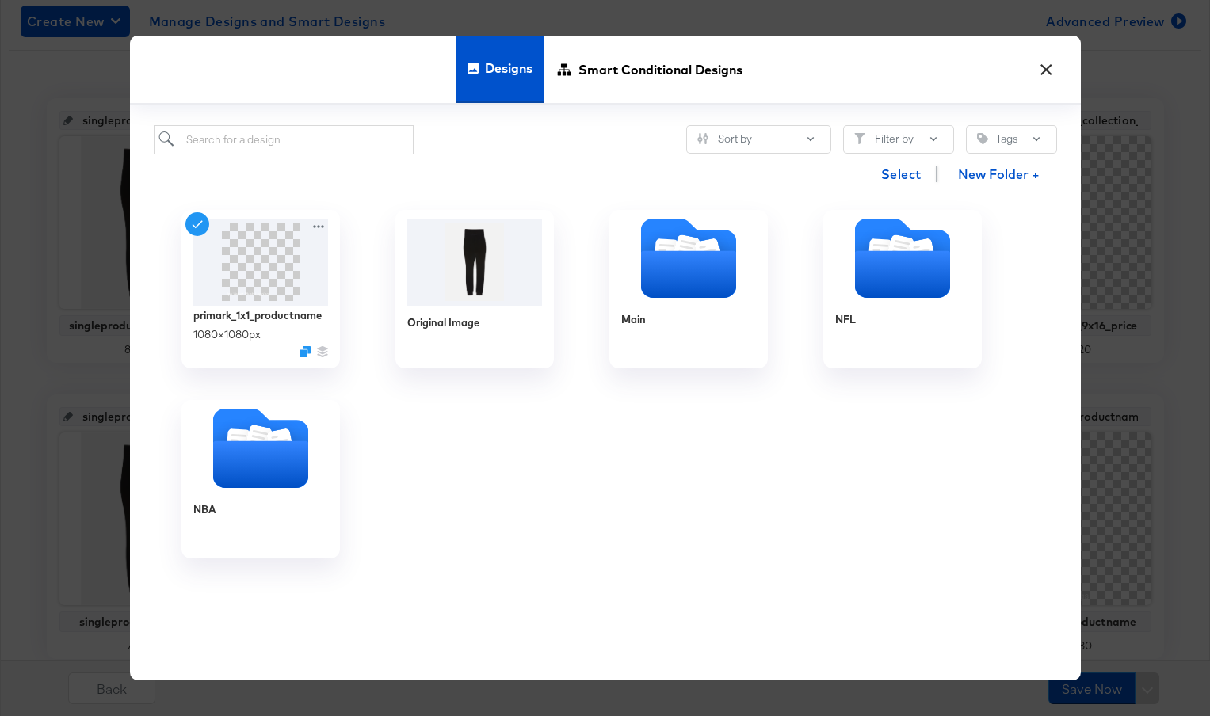
scroll to position [280, 0]
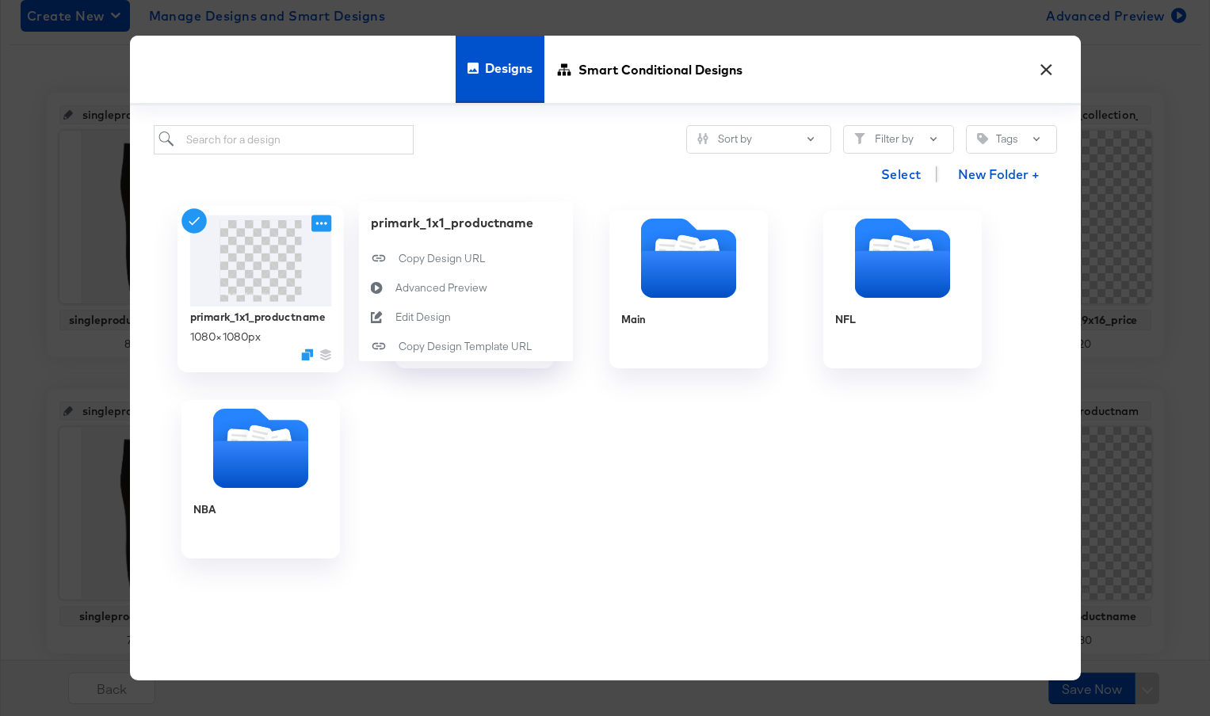
click at [318, 227] on icon at bounding box center [321, 223] width 20 height 17
click at [246, 256] on img at bounding box center [260, 260] width 142 height 91
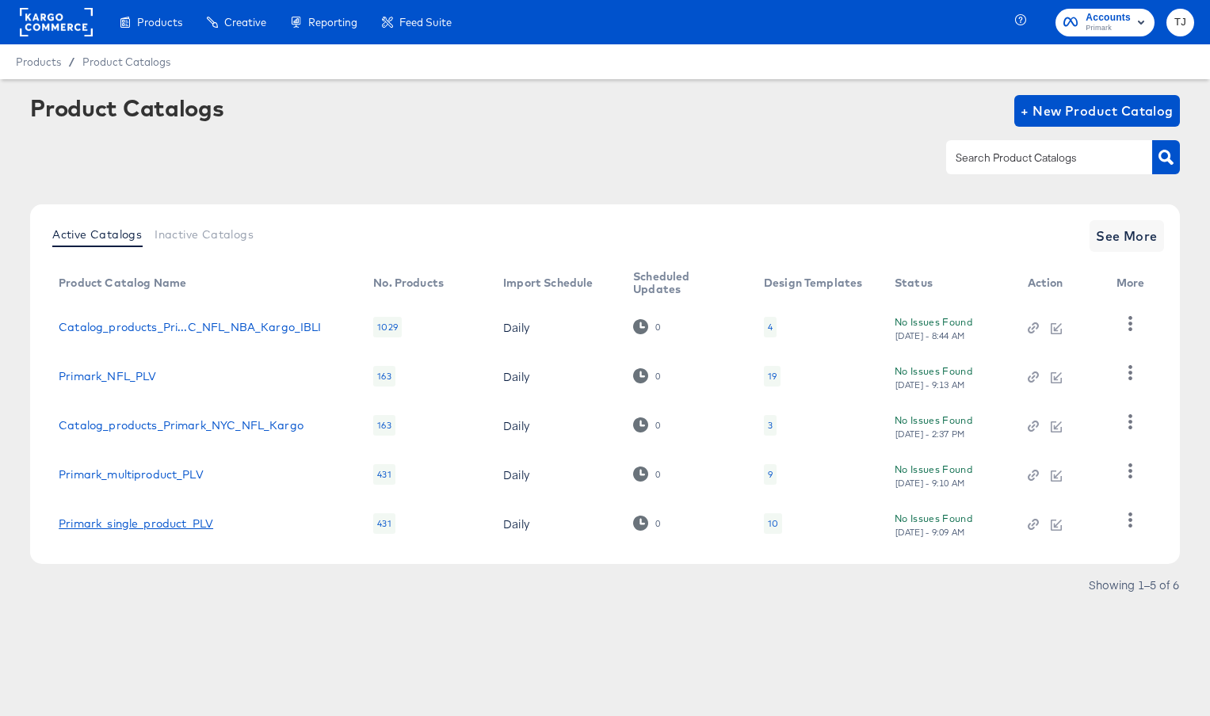
click at [136, 522] on link "Primark_single_product_PLV" at bounding box center [136, 523] width 154 height 13
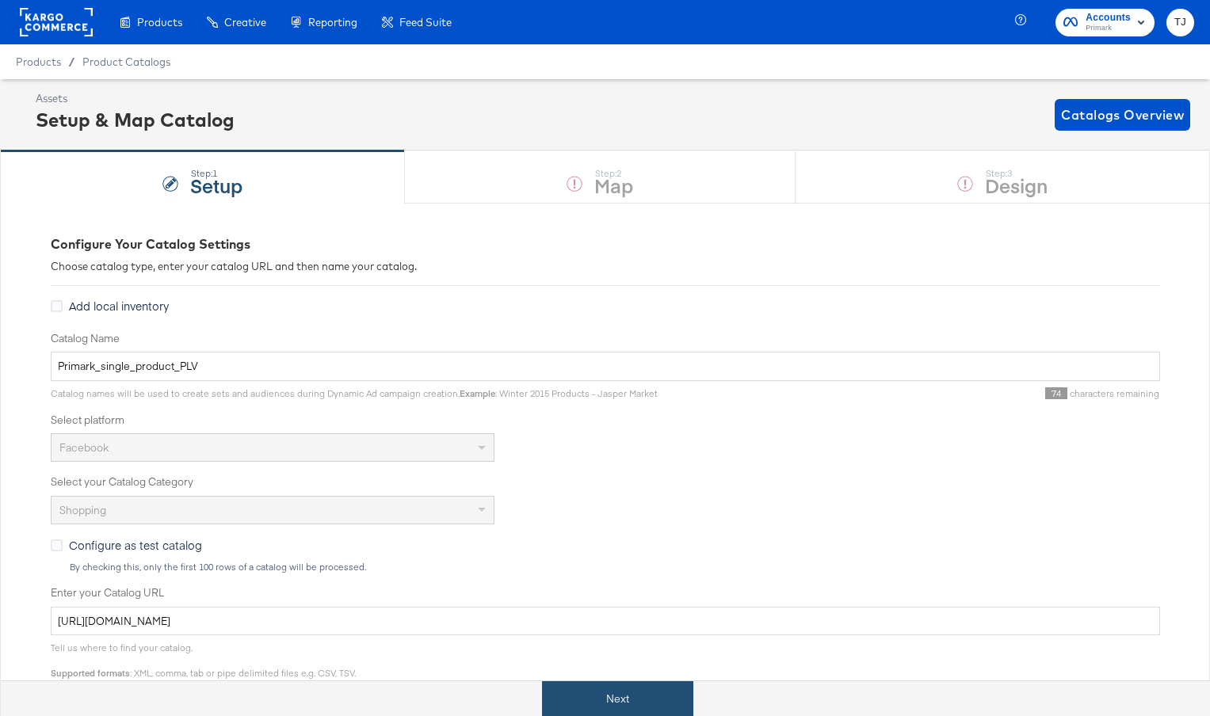
click at [680, 701] on button "Next" at bounding box center [617, 699] width 151 height 36
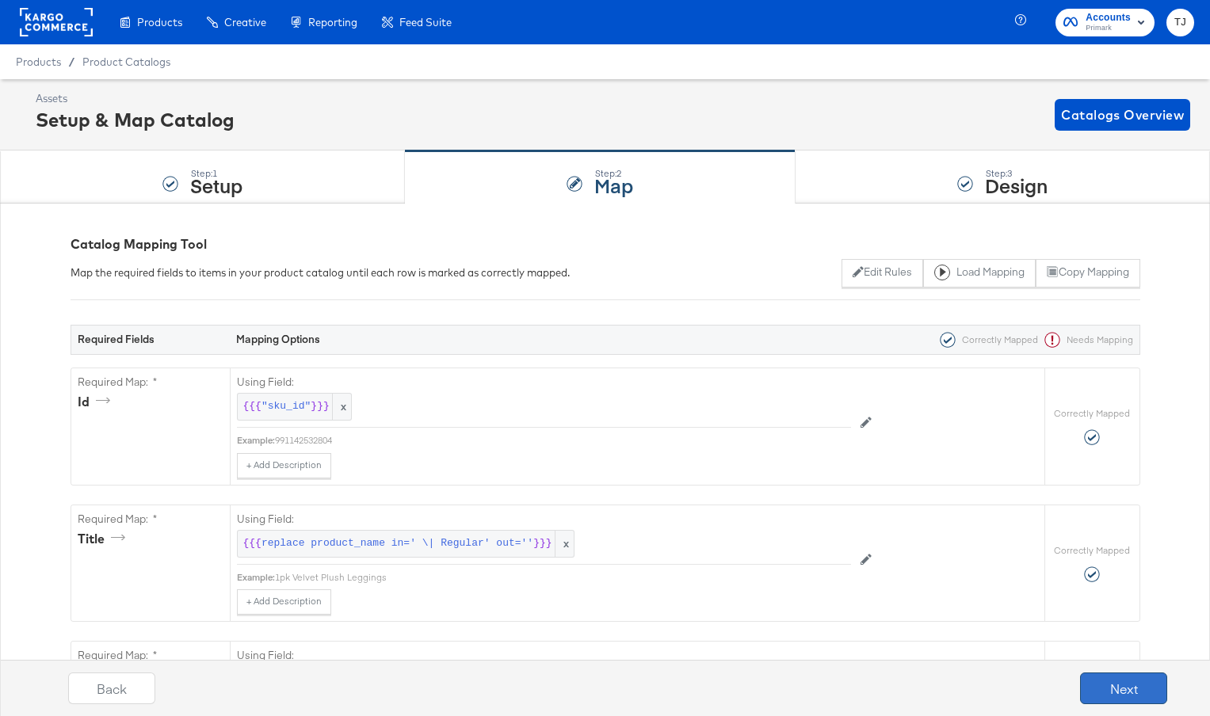
click at [1148, 691] on button "Next" at bounding box center [1123, 688] width 87 height 32
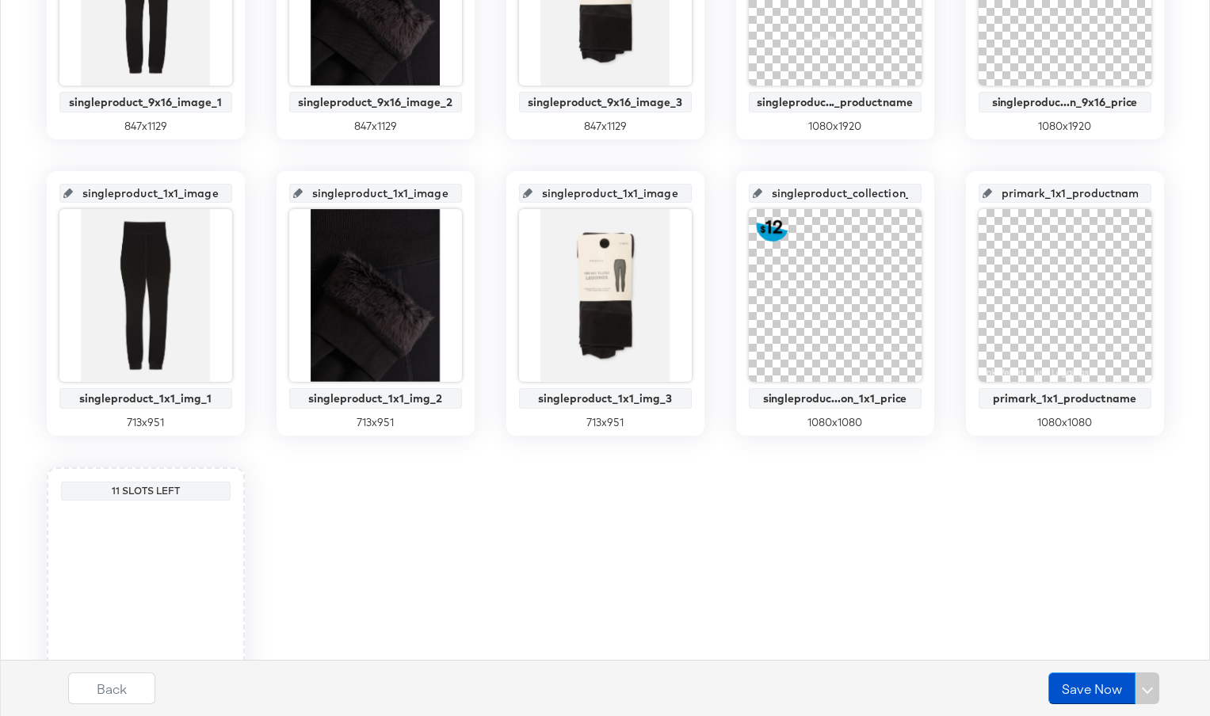
scroll to position [502, 0]
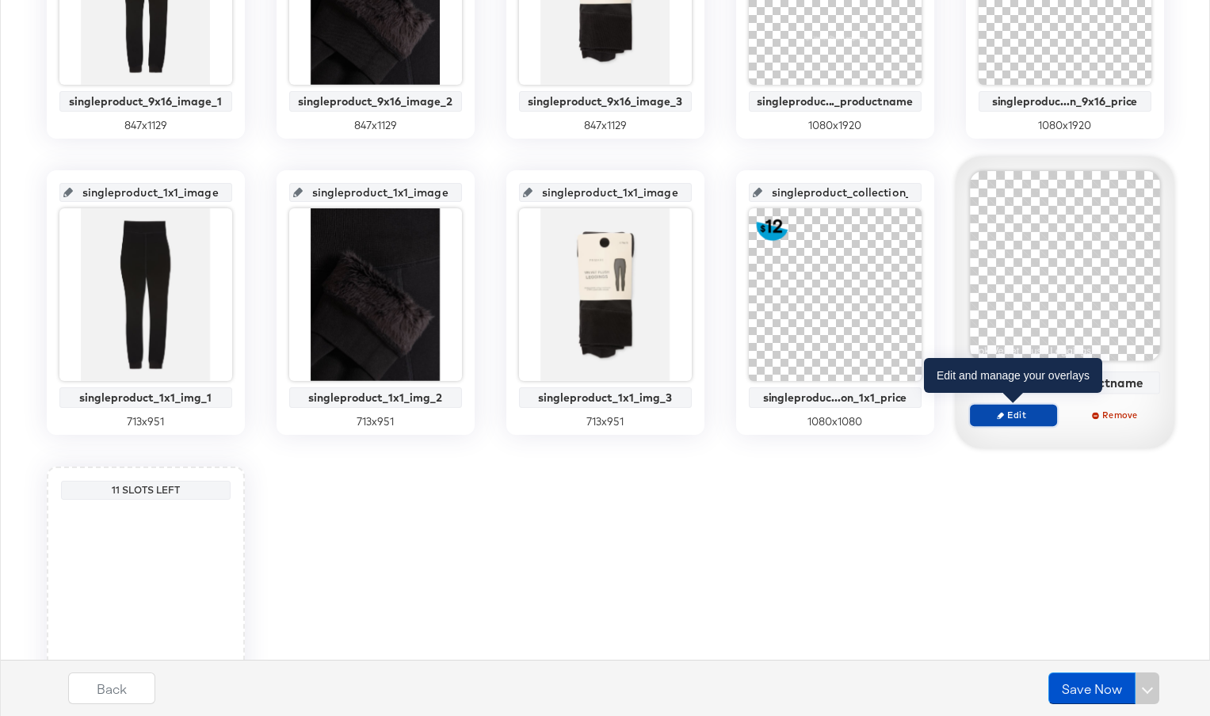
click at [1033, 415] on span "Edit" at bounding box center [1012, 415] width 73 height 12
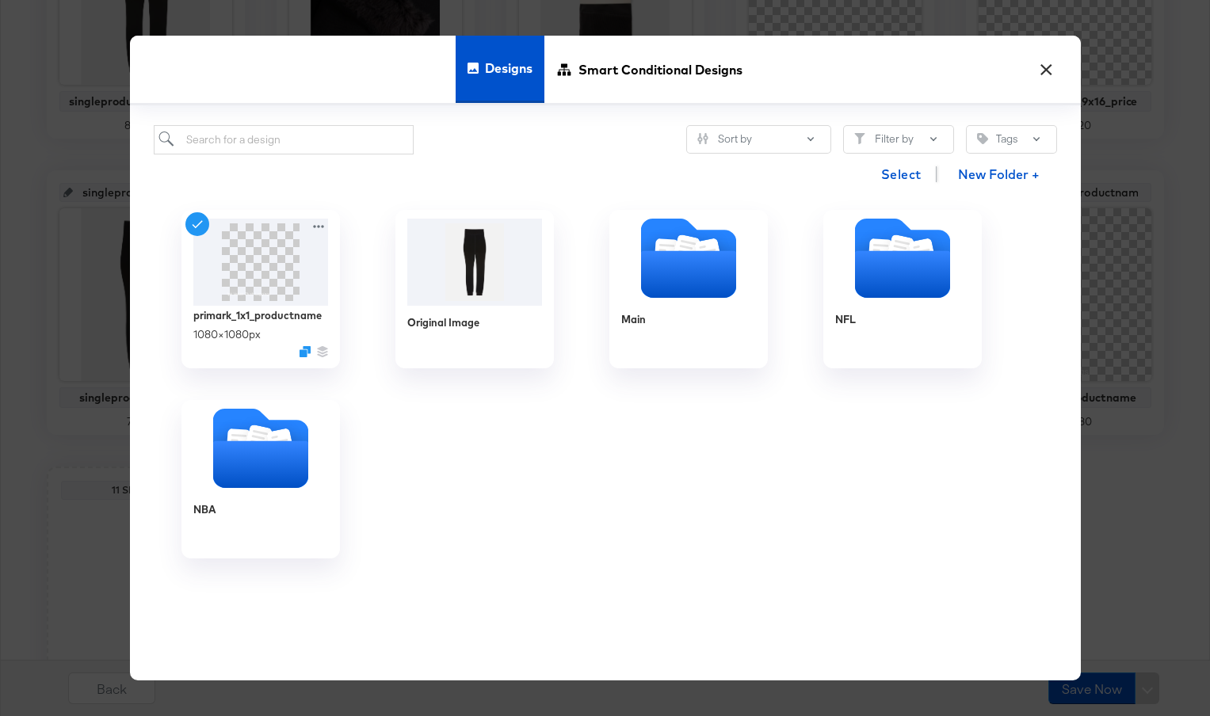
scroll to position [497, 0]
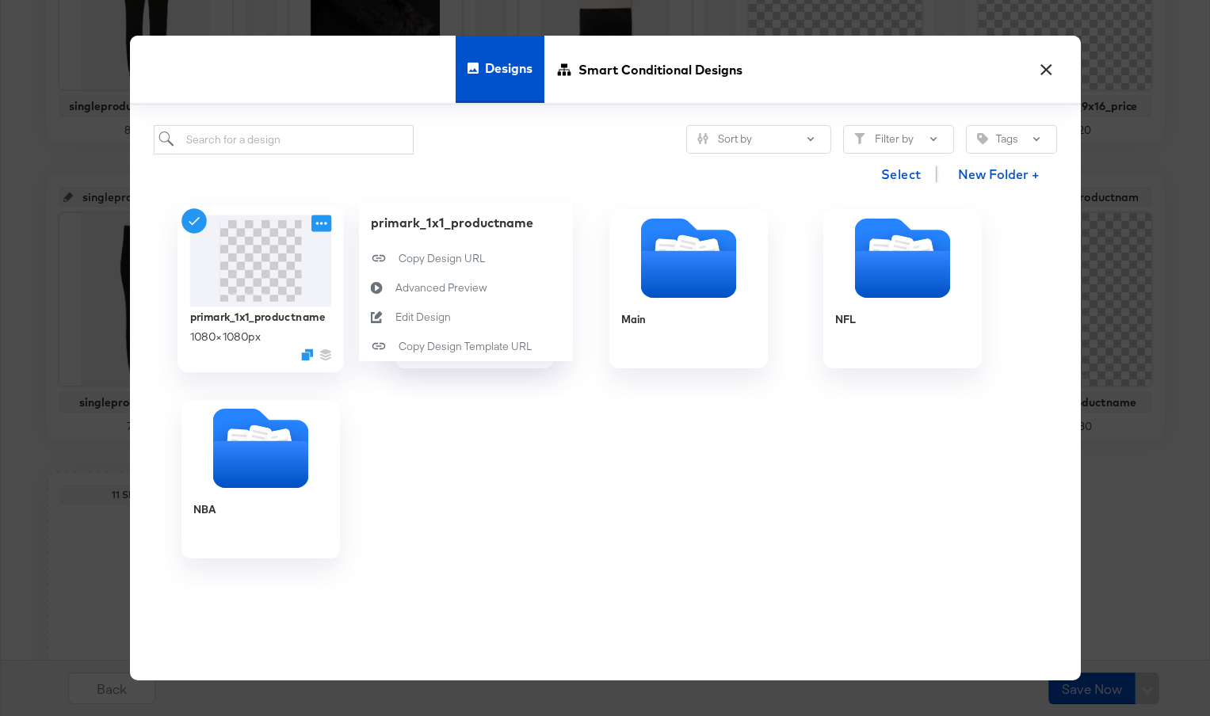
click at [317, 223] on icon at bounding box center [321, 223] width 20 height 17
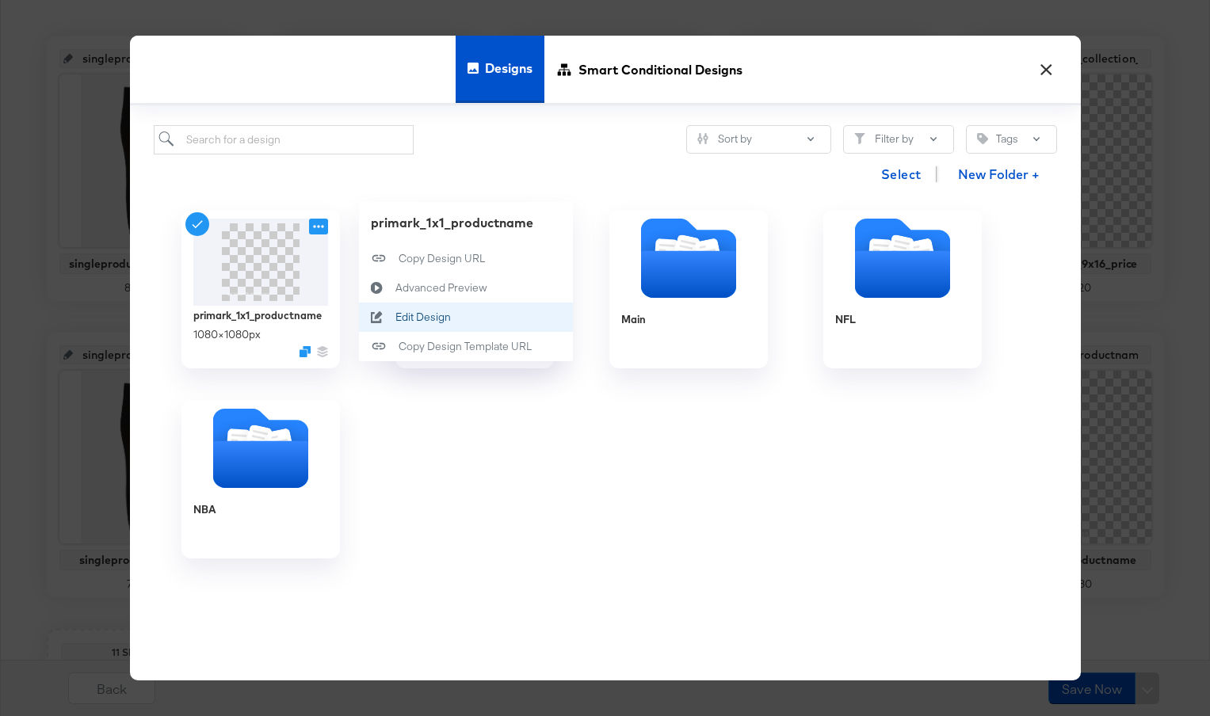
click at [394, 318] on div "Edit Design Edit Design" at bounding box center [394, 318] width 0 height 0
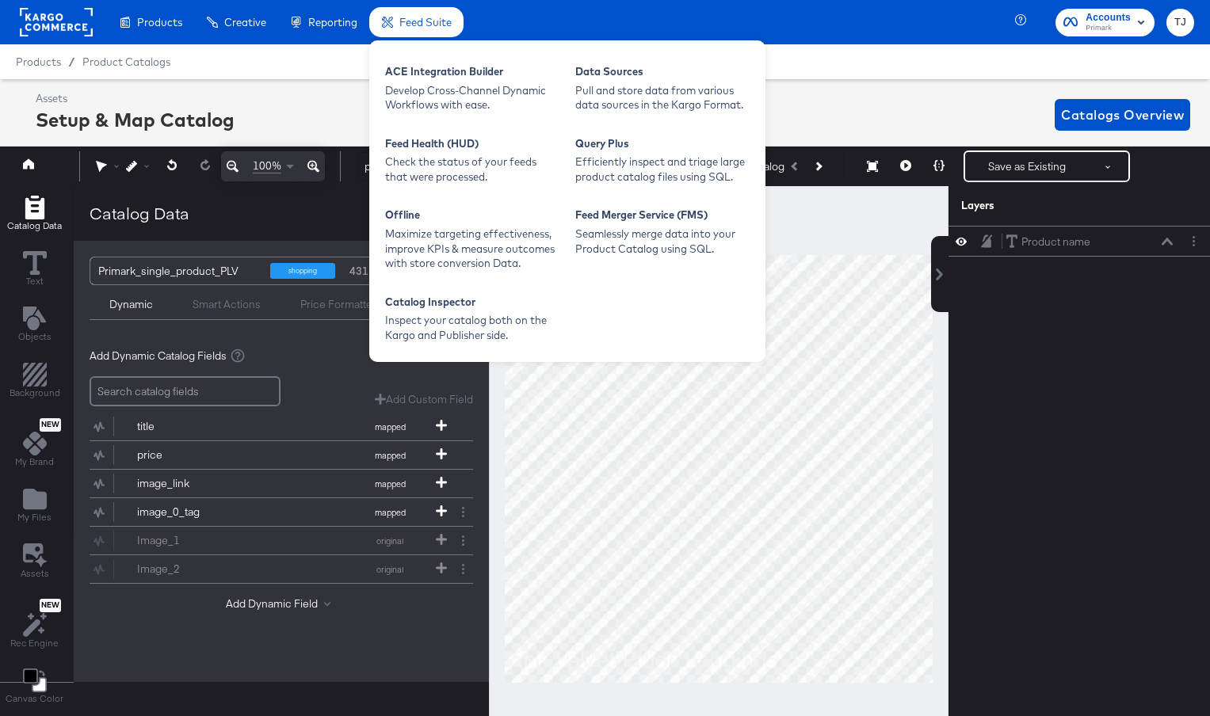
click at [423, 18] on span "Feed Suite" at bounding box center [425, 22] width 52 height 13
click at [419, 80] on div "ACE Integration Builder" at bounding box center [472, 73] width 174 height 19
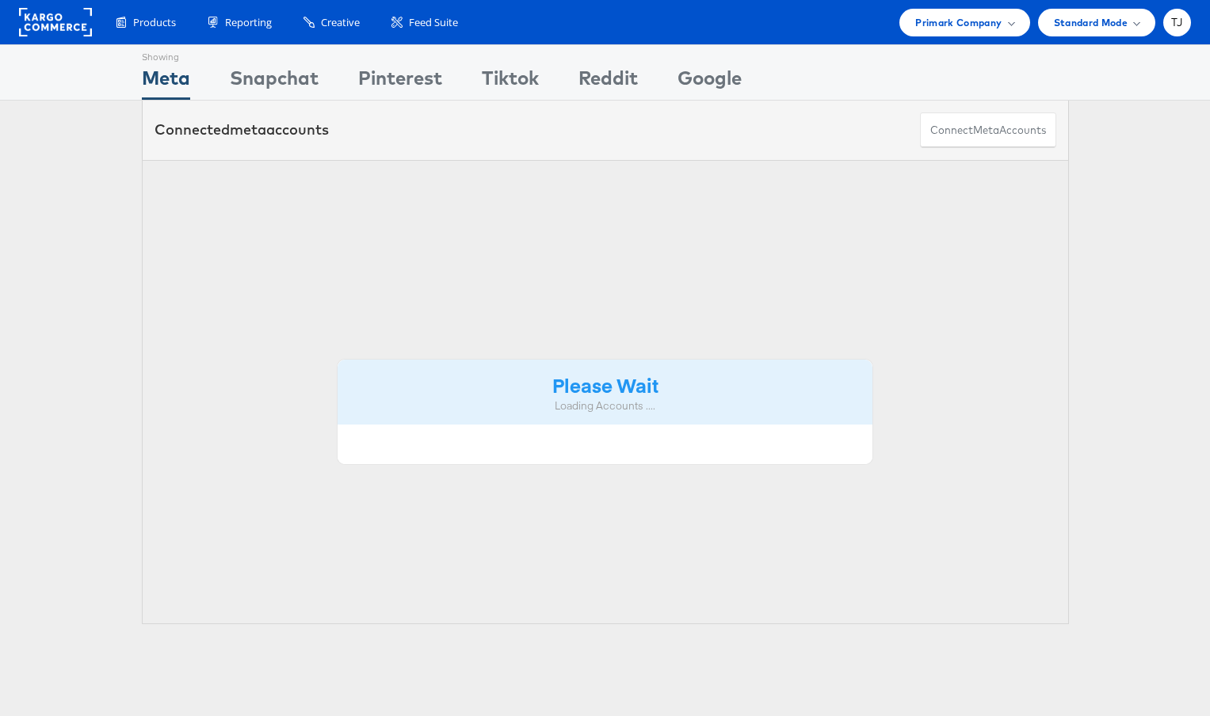
click at [46, 19] on rect at bounding box center [55, 22] width 73 height 29
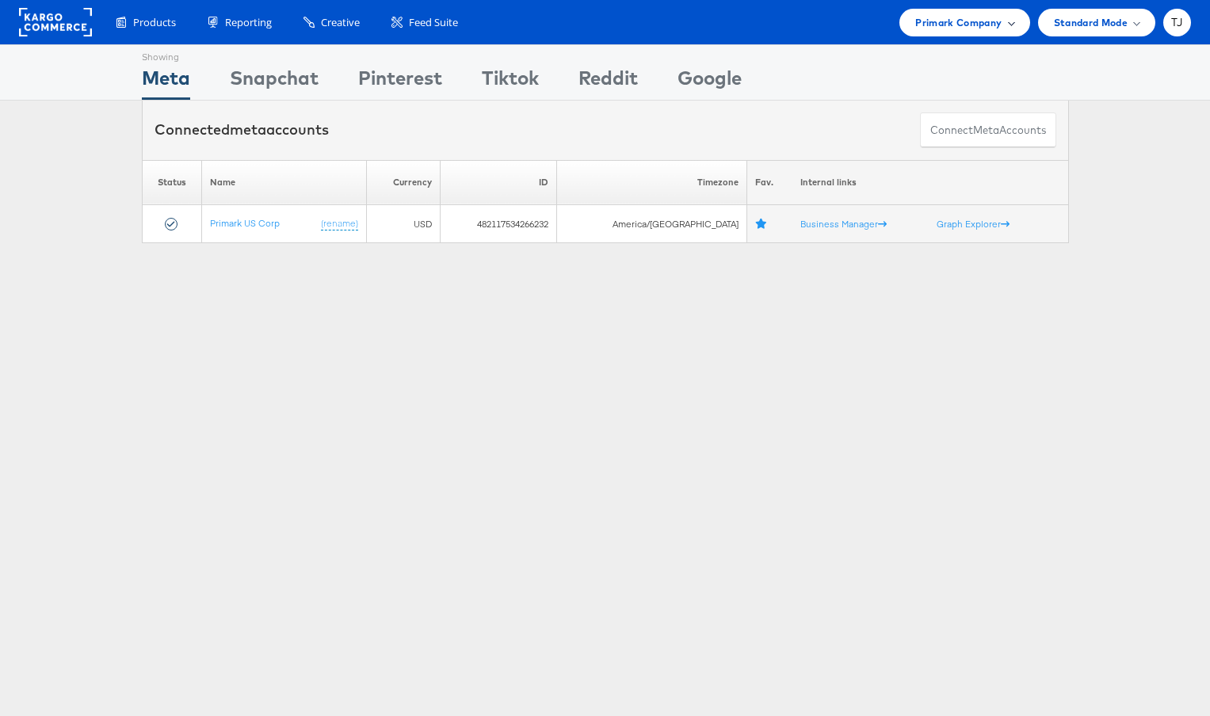
click at [1014, 22] on div "Primark Company" at bounding box center [964, 23] width 130 height 28
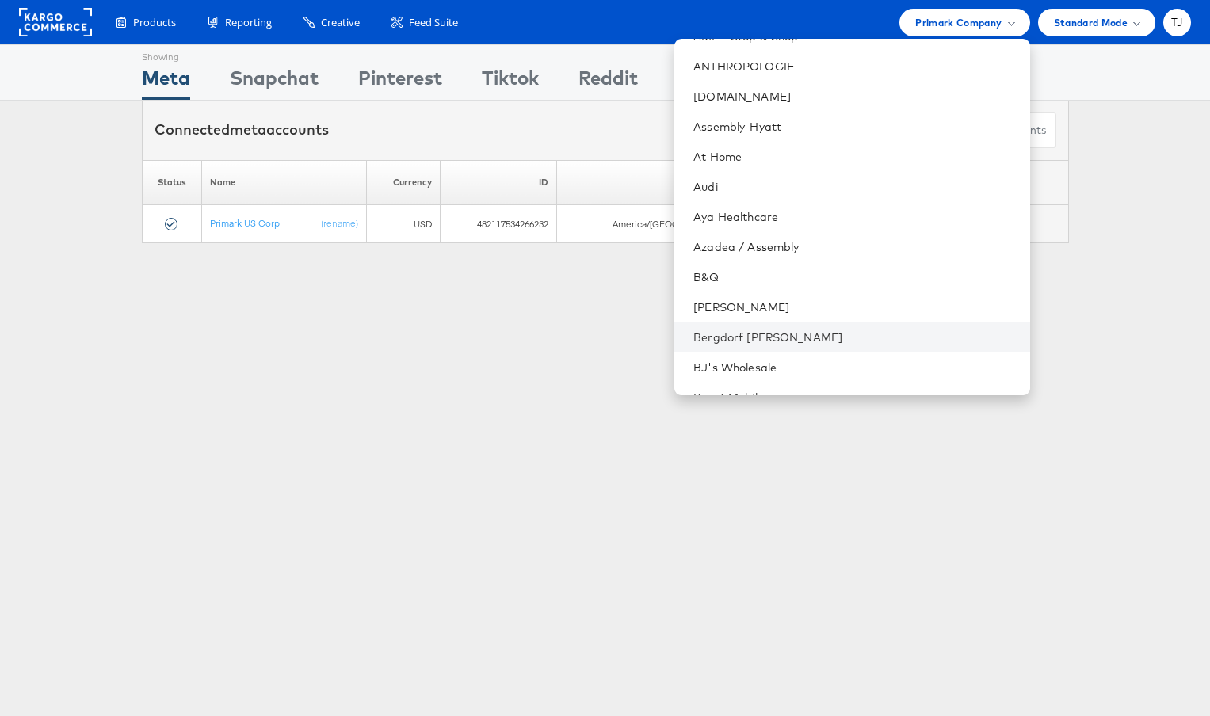
scroll to position [288, 0]
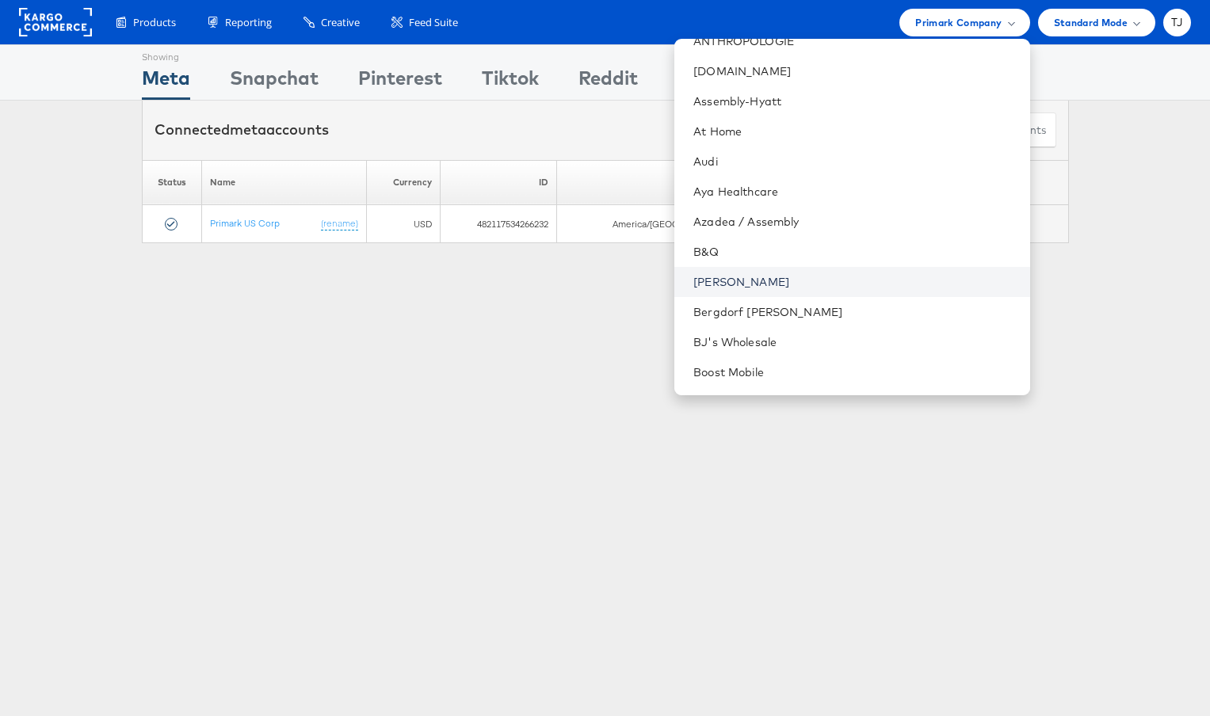
click at [819, 279] on link "Belk" at bounding box center [854, 282] width 323 height 16
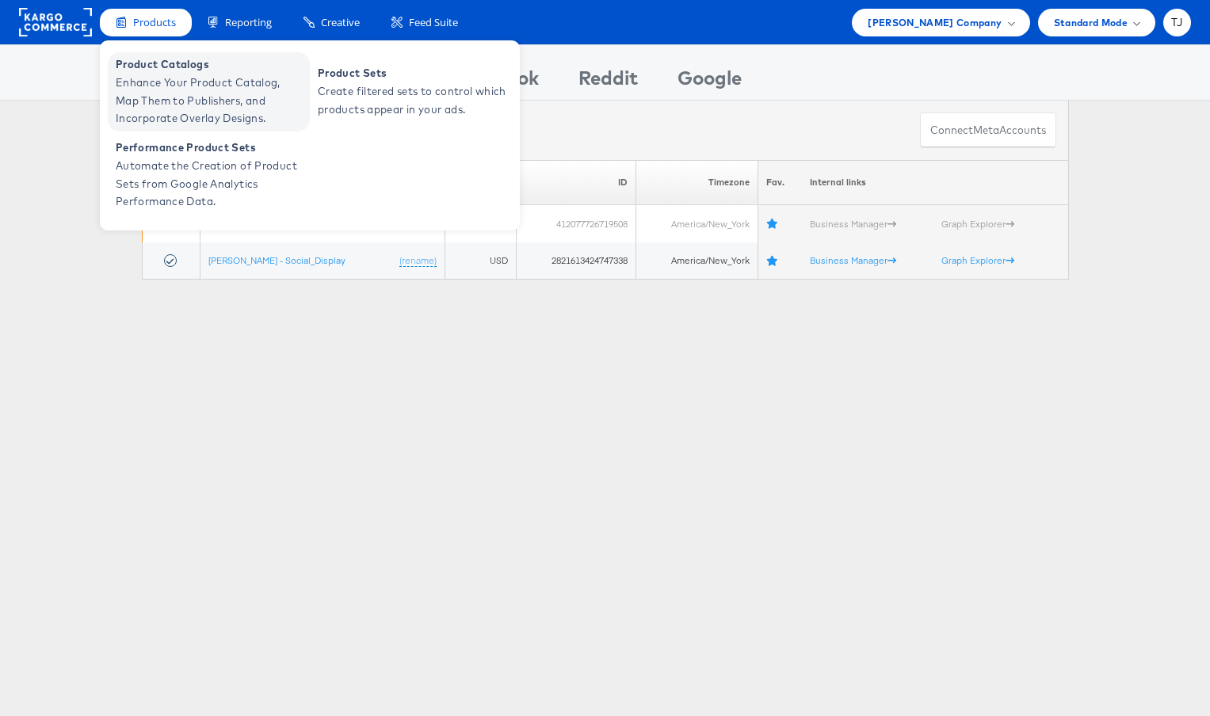
click at [150, 80] on span "Enhance Your Product Catalog, Map Them to Publishers, and Incorporate Overlay D…" at bounding box center [211, 101] width 190 height 54
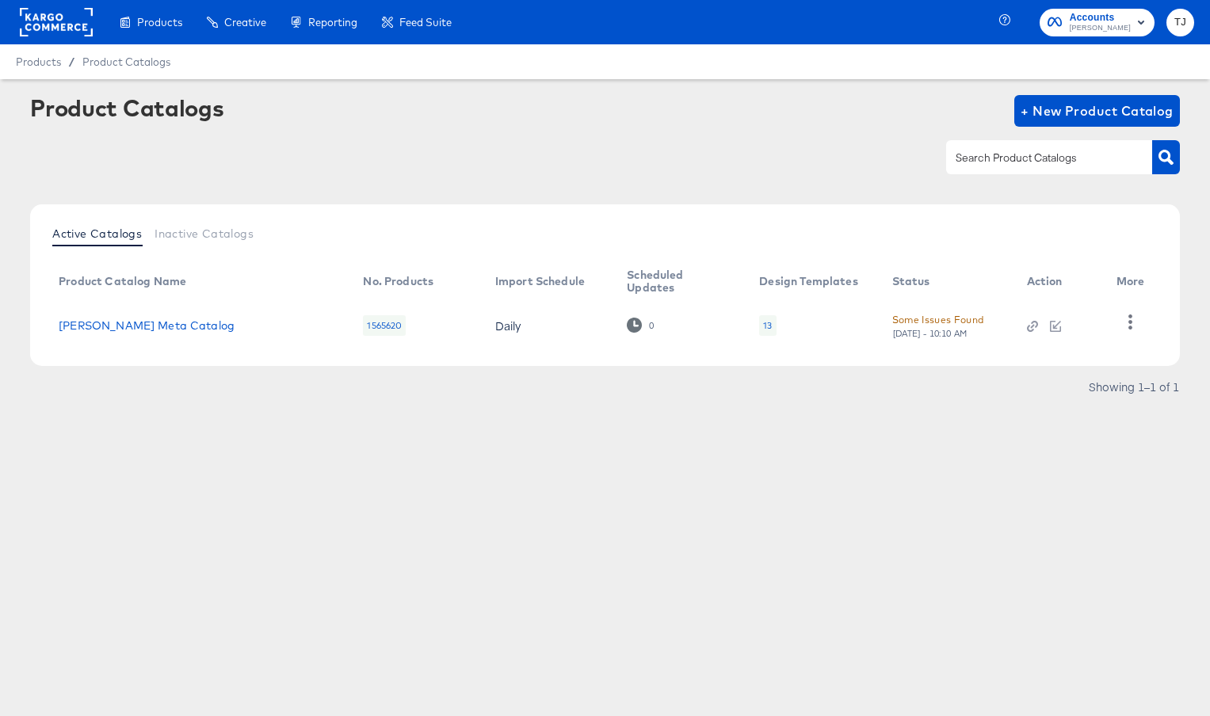
click at [954, 315] on div "Some Issues Found" at bounding box center [938, 319] width 92 height 17
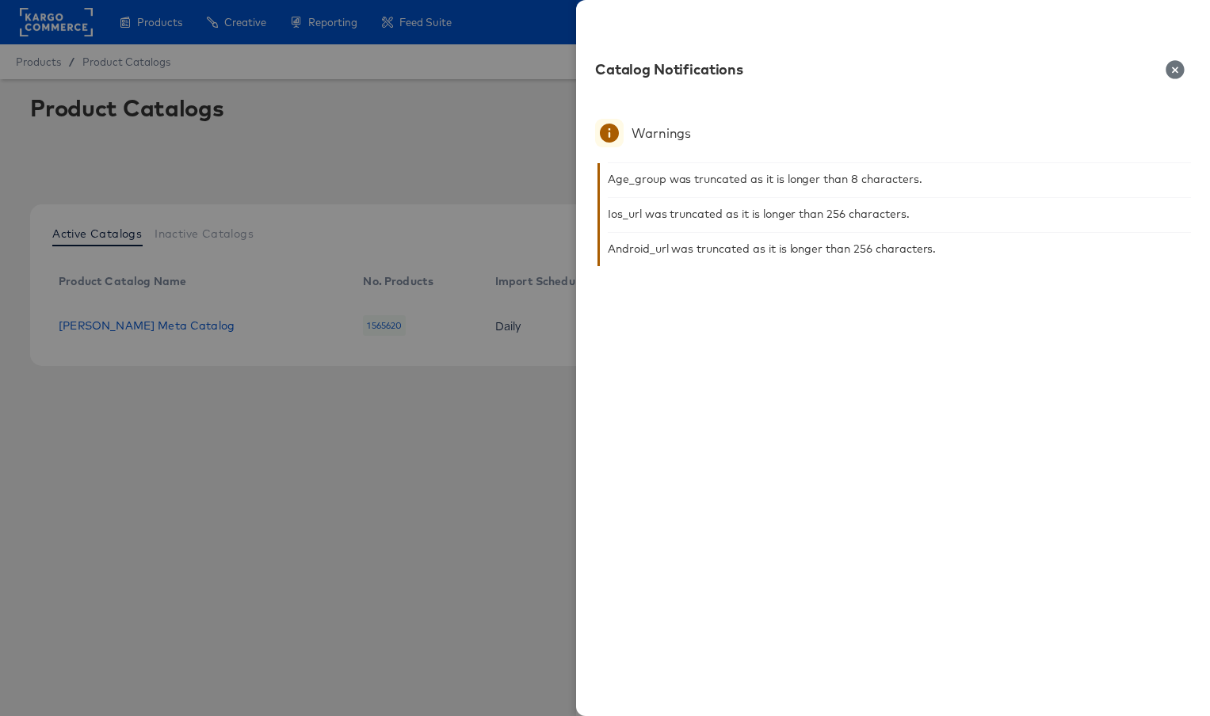
drag, startPoint x: 1178, startPoint y: 67, endPoint x: 1175, endPoint y: 207, distance: 140.2
click at [1177, 67] on icon "button" at bounding box center [1174, 69] width 18 height 18
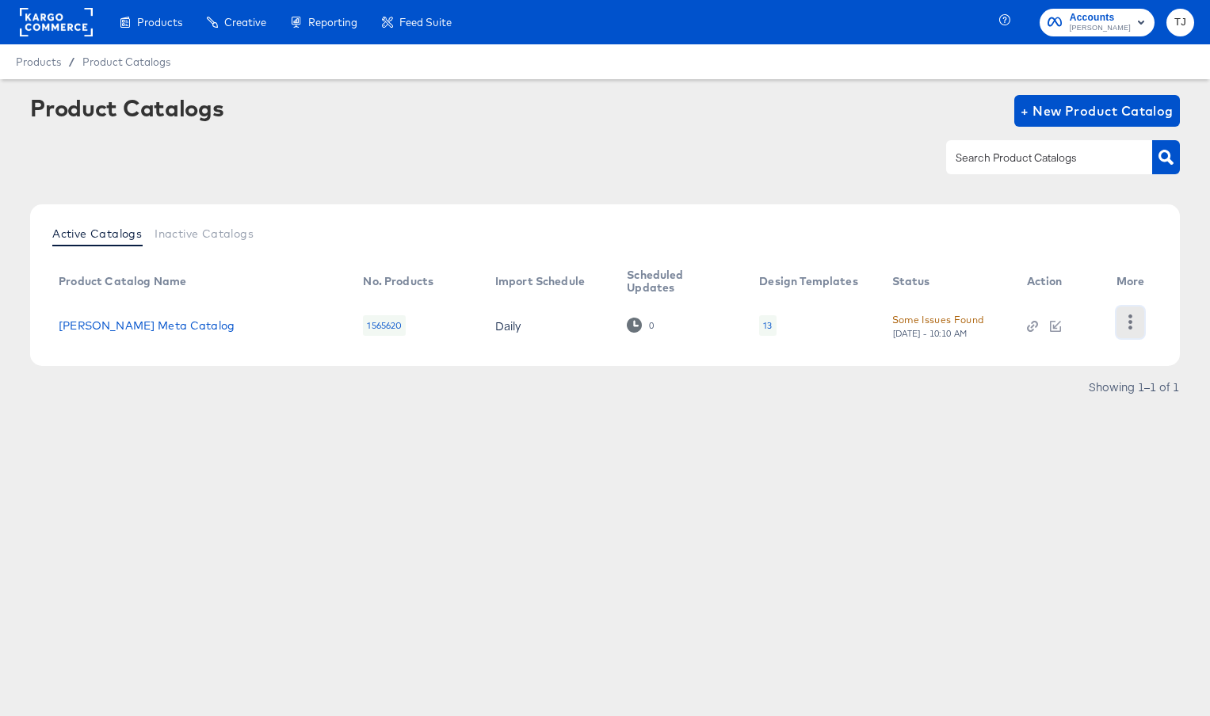
click at [1133, 329] on icon "button" at bounding box center [1129, 321] width 15 height 15
click at [1108, 309] on div "HUD Checks (Internal)" at bounding box center [1064, 308] width 158 height 25
click at [27, 8] on rect at bounding box center [56, 22] width 73 height 29
click at [36, 17] on rect at bounding box center [56, 22] width 73 height 29
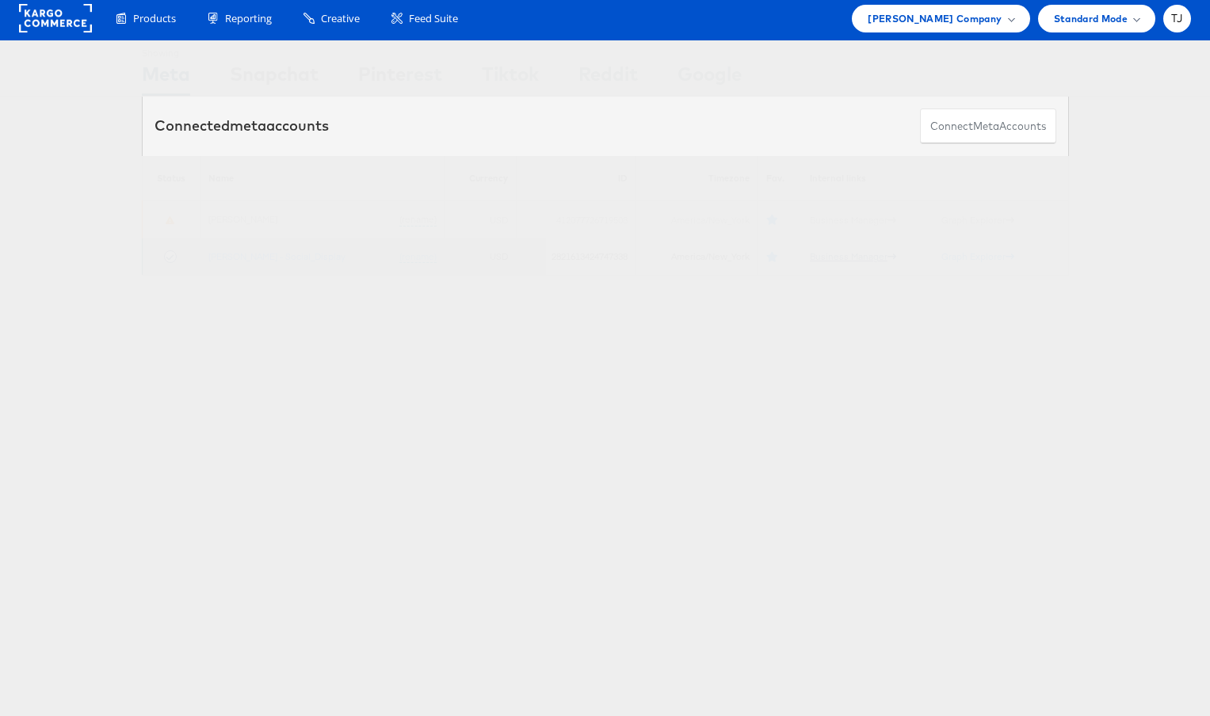
click at [836, 260] on td "Business Manager" at bounding box center [867, 256] width 131 height 37
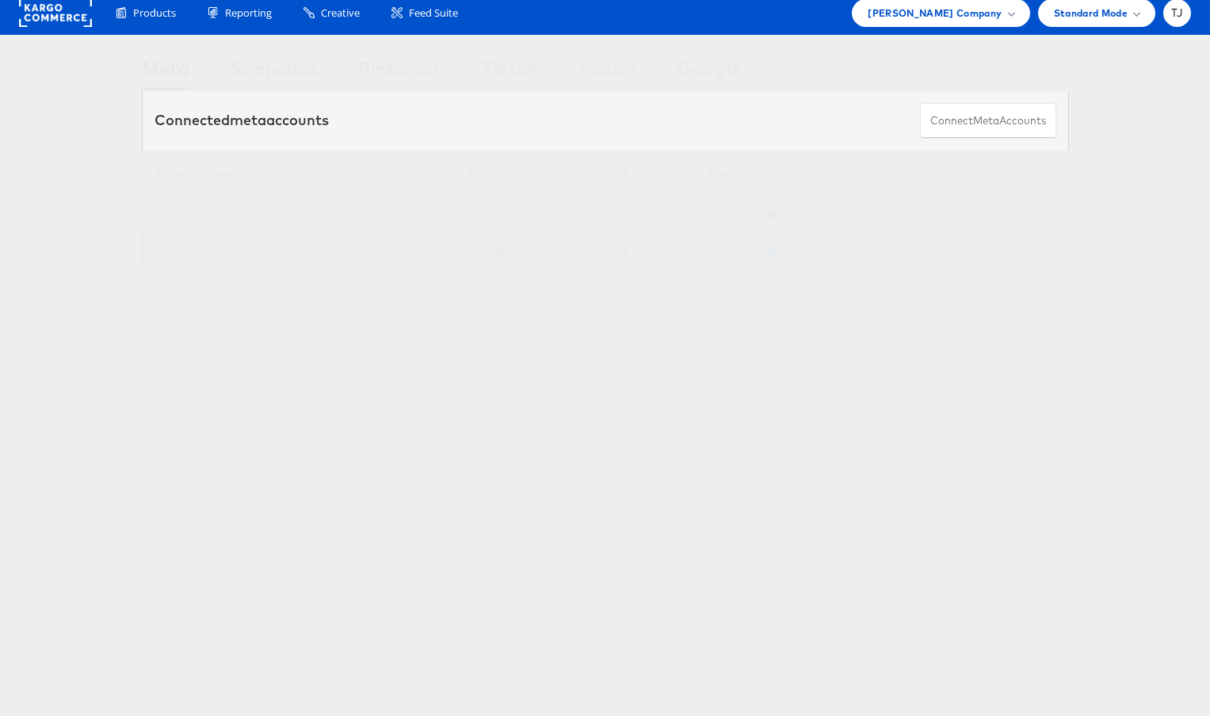
scroll to position [17, 0]
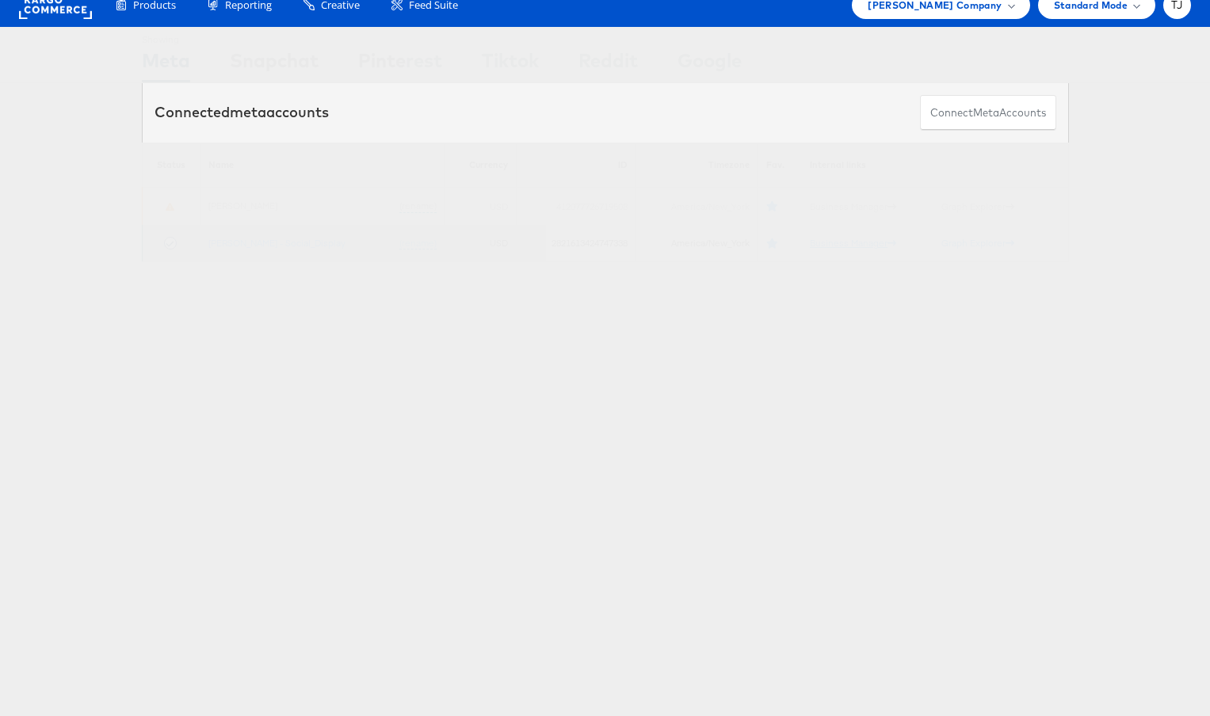
click at [813, 249] on link "Business Manager" at bounding box center [853, 243] width 86 height 12
